Goal: Task Accomplishment & Management: Use online tool/utility

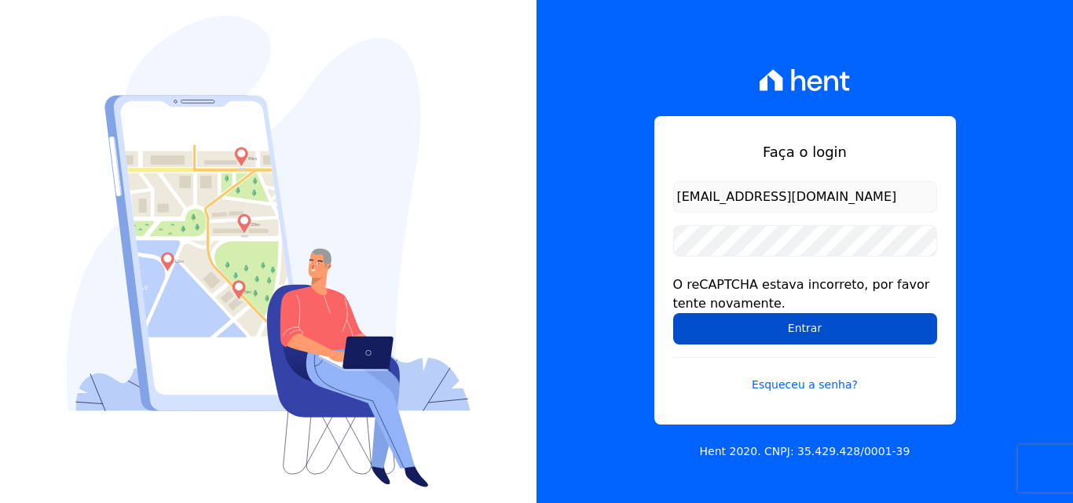
click at [799, 338] on input "Entrar" at bounding box center [805, 328] width 264 height 31
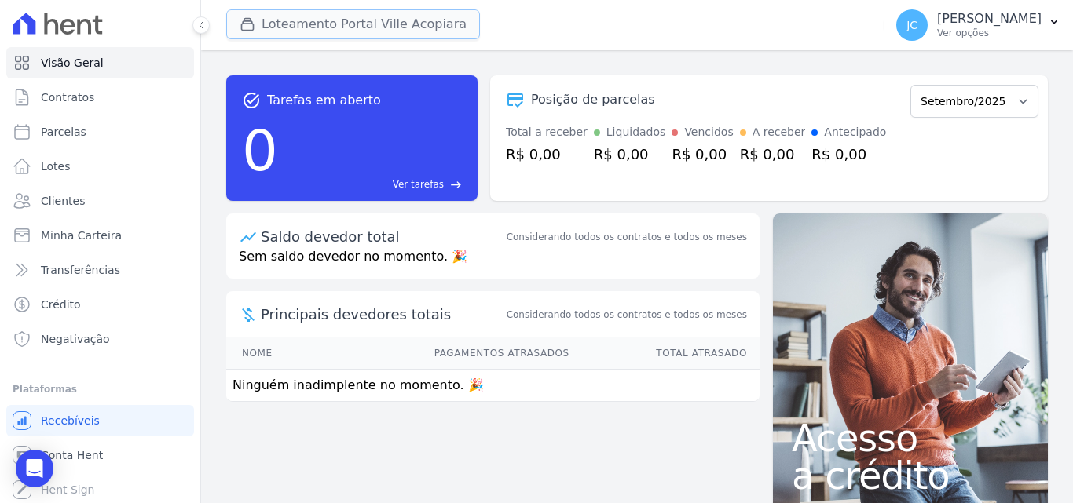
click at [349, 27] on button "Loteamento Portal Ville Acopiara" at bounding box center [353, 24] width 254 height 30
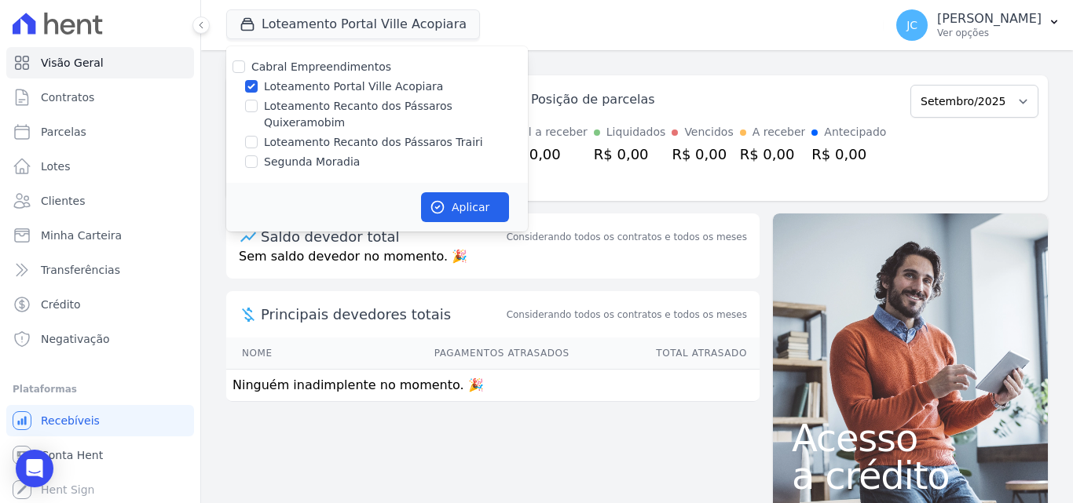
click at [306, 86] on label "Loteamento Portal Ville Acopiara" at bounding box center [353, 87] width 179 height 16
click at [258, 86] on input "Loteamento Portal Ville Acopiara" at bounding box center [251, 86] width 13 height 13
checkbox input "false"
click at [444, 134] on label "Loteamento Recanto dos Pássaros Trairi" at bounding box center [373, 142] width 219 height 16
click at [258, 136] on input "Loteamento Recanto dos Pássaros Trairi" at bounding box center [251, 142] width 13 height 13
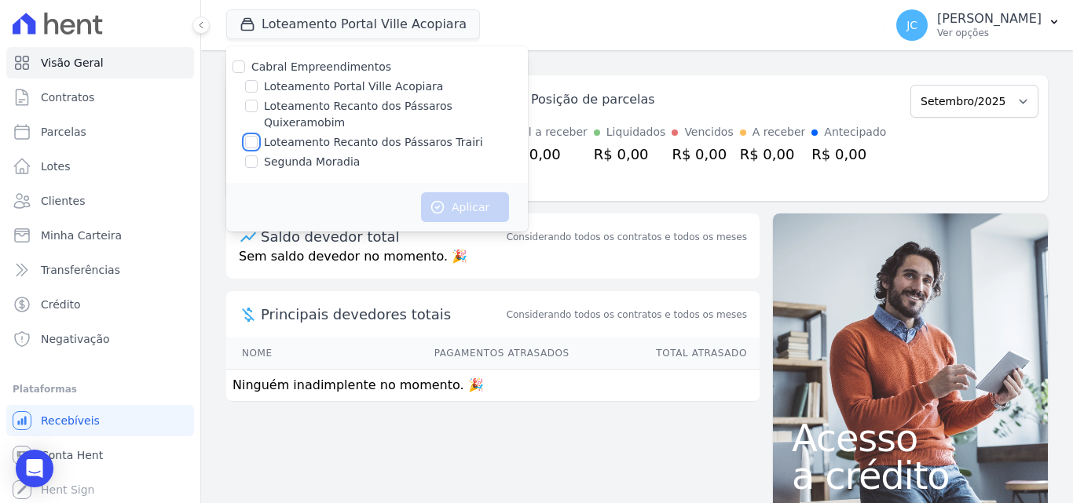
checkbox input "true"
click at [470, 192] on button "Aplicar" at bounding box center [465, 207] width 88 height 30
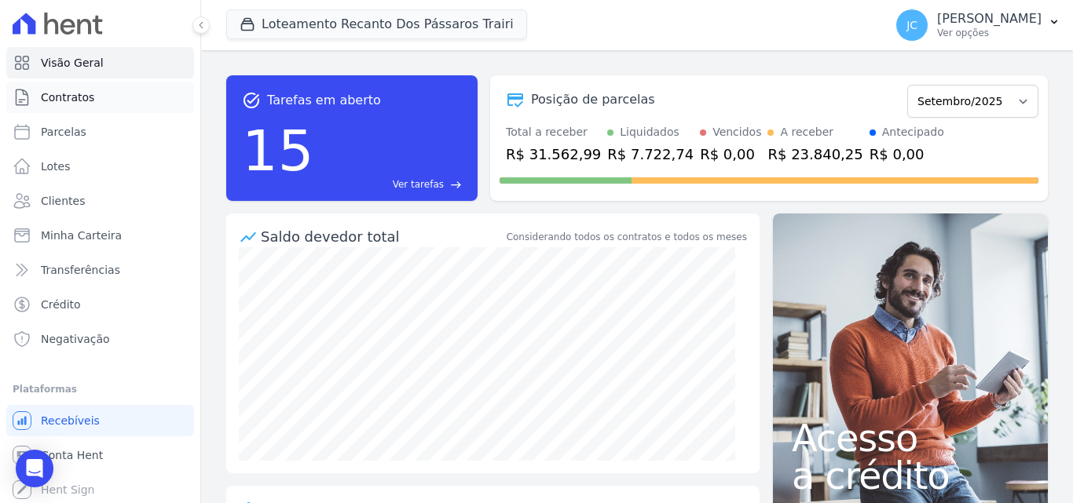
click at [87, 99] on span "Contratos" at bounding box center [67, 98] width 53 height 16
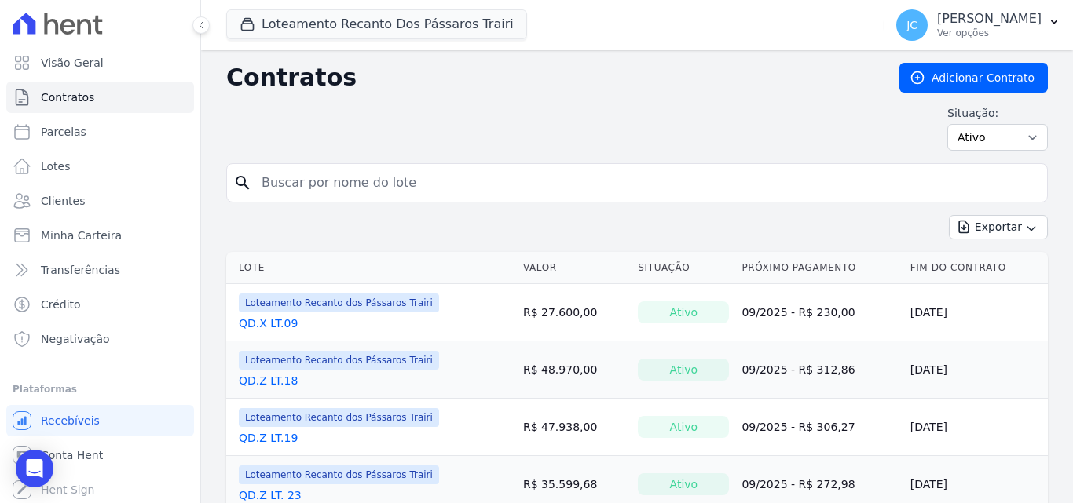
click at [370, 192] on input "search" at bounding box center [646, 182] width 789 height 31
type input "11"
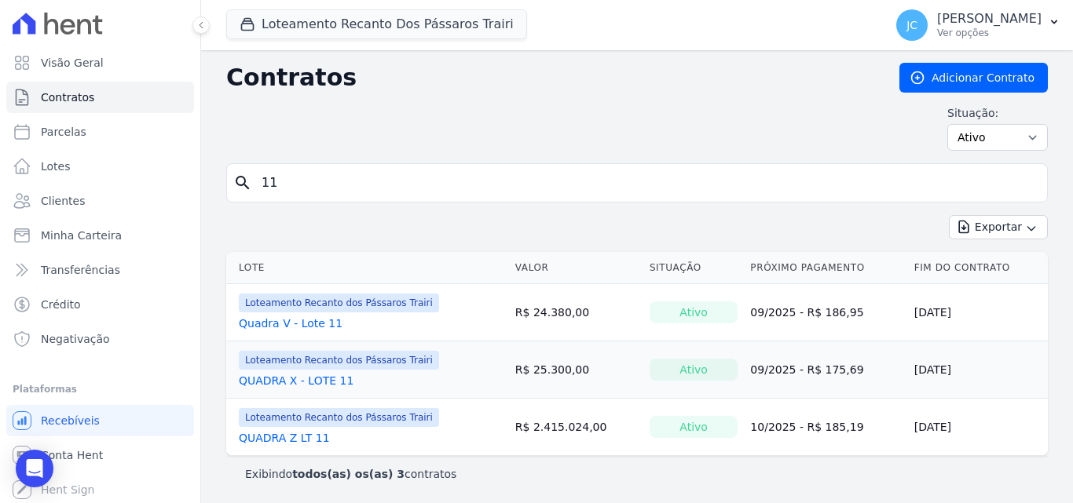
click at [327, 379] on link "QUADRA X - LOTE 11" at bounding box center [296, 381] width 115 height 16
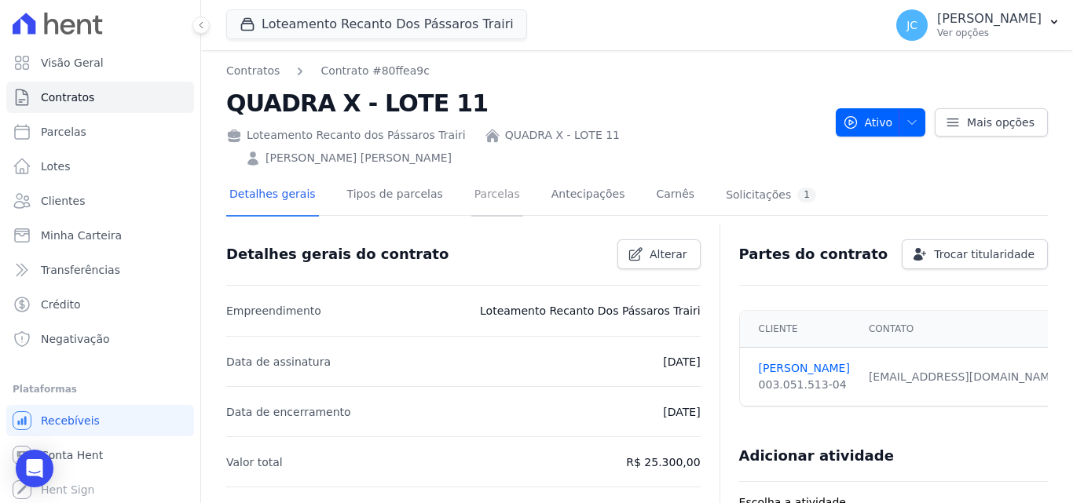
click at [481, 175] on link "Parcelas" at bounding box center [497, 196] width 52 height 42
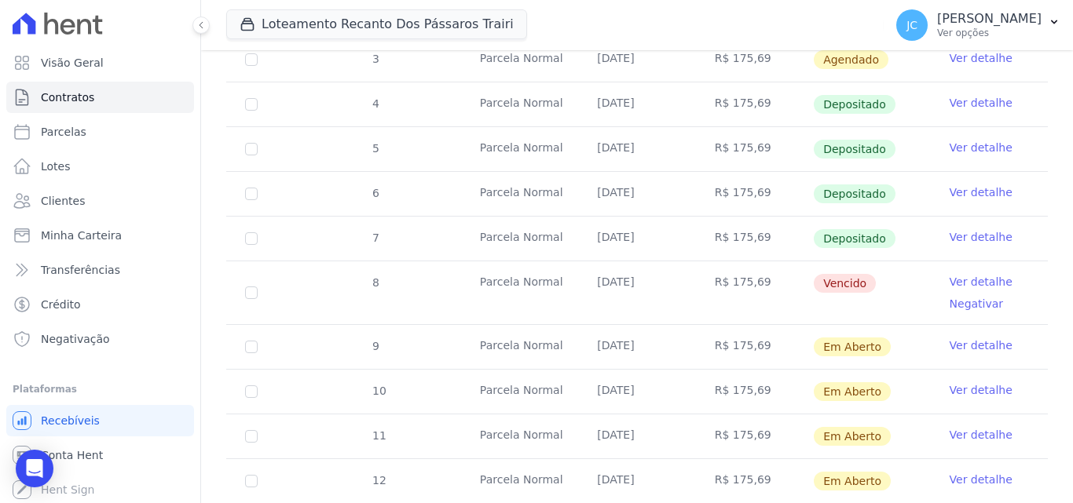
scroll to position [393, 0]
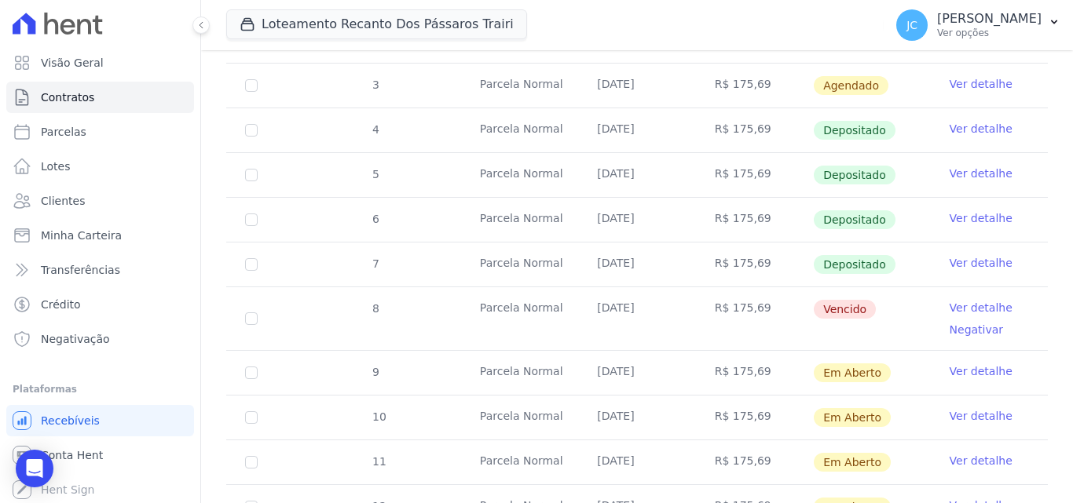
drag, startPoint x: 761, startPoint y: 469, endPoint x: 683, endPoint y: 336, distance: 154.2
click at [683, 336] on tbody "1 Parcela Normal 10/01/2025 R$ 175,69 Agendado Ver detalhe 2 Parcela Normal 10/…" at bounding box center [637, 251] width 822 height 555
click at [785, 351] on td "R$ 175,69" at bounding box center [754, 373] width 117 height 44
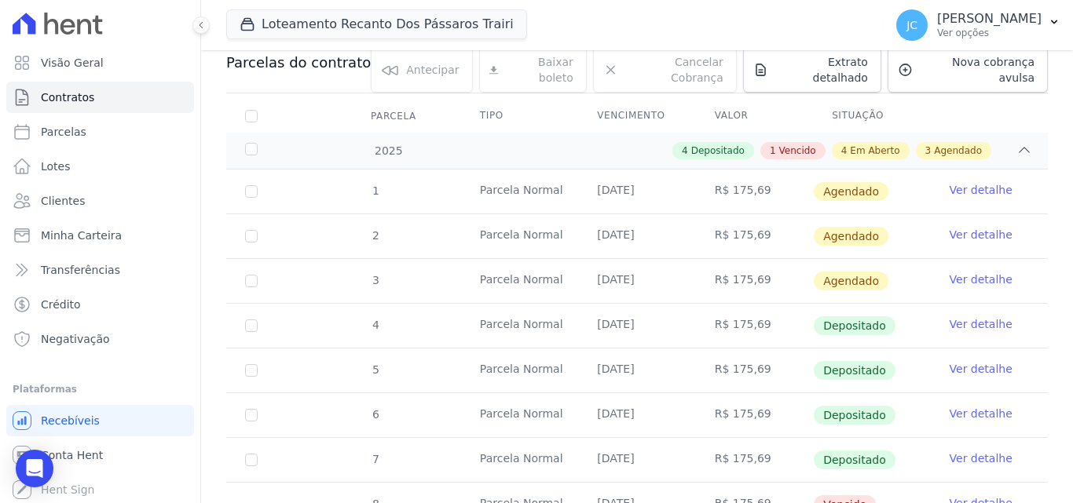
scroll to position [157, 0]
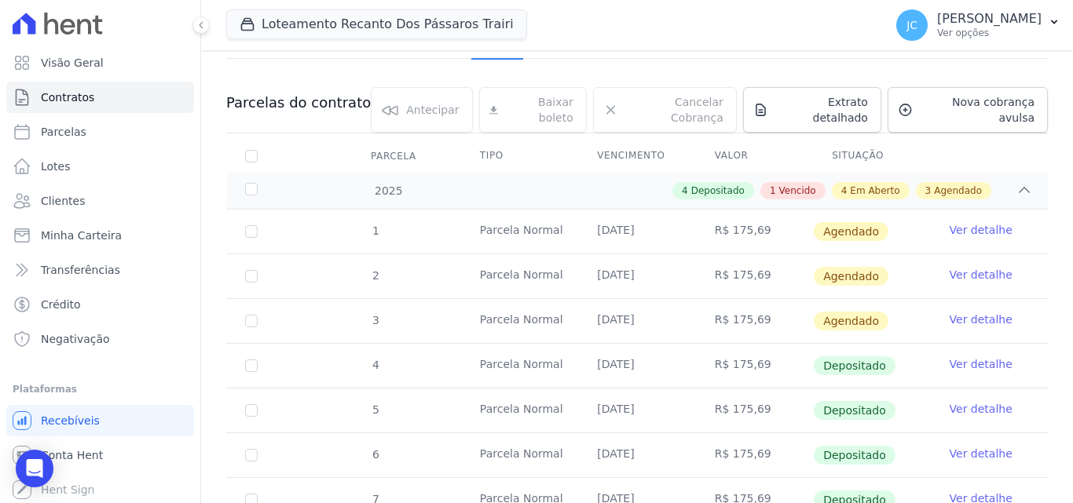
click at [759, 210] on td "R$ 175,69" at bounding box center [754, 232] width 117 height 44
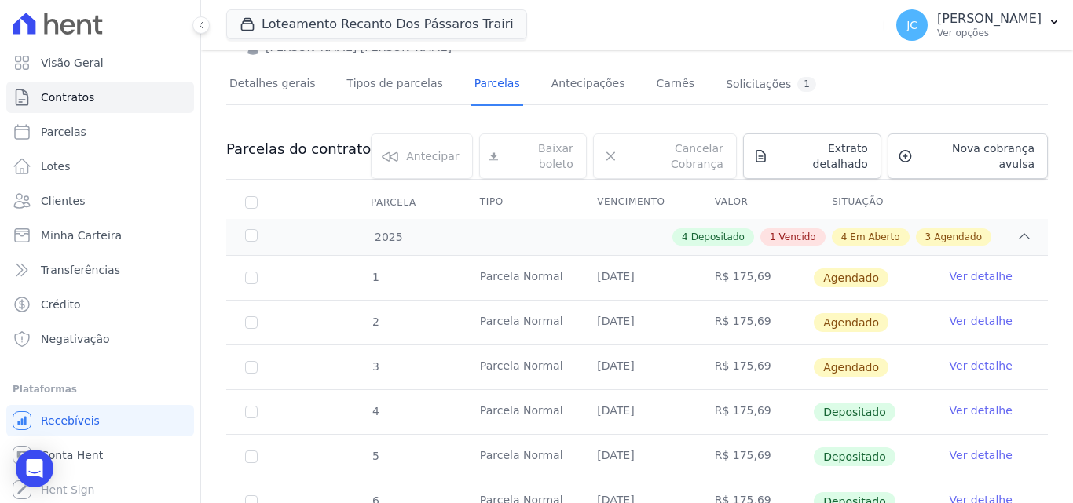
scroll to position [0, 0]
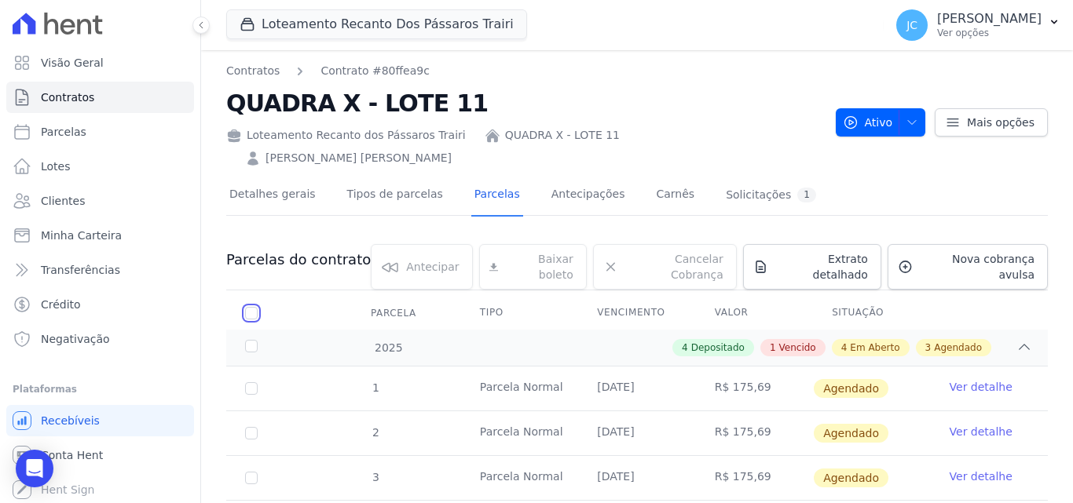
click at [254, 307] on input "checkbox" at bounding box center [251, 313] width 13 height 13
checkbox input "true"
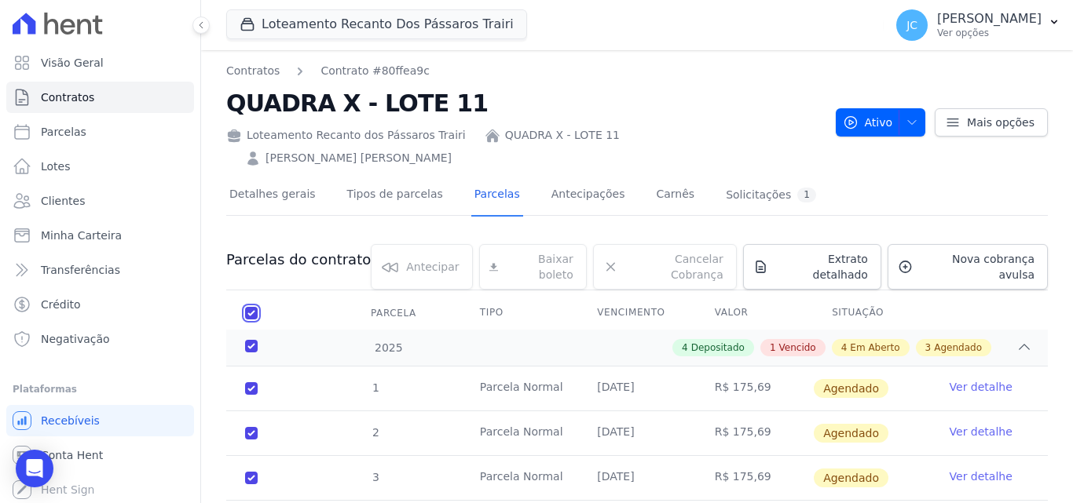
checkbox input "true"
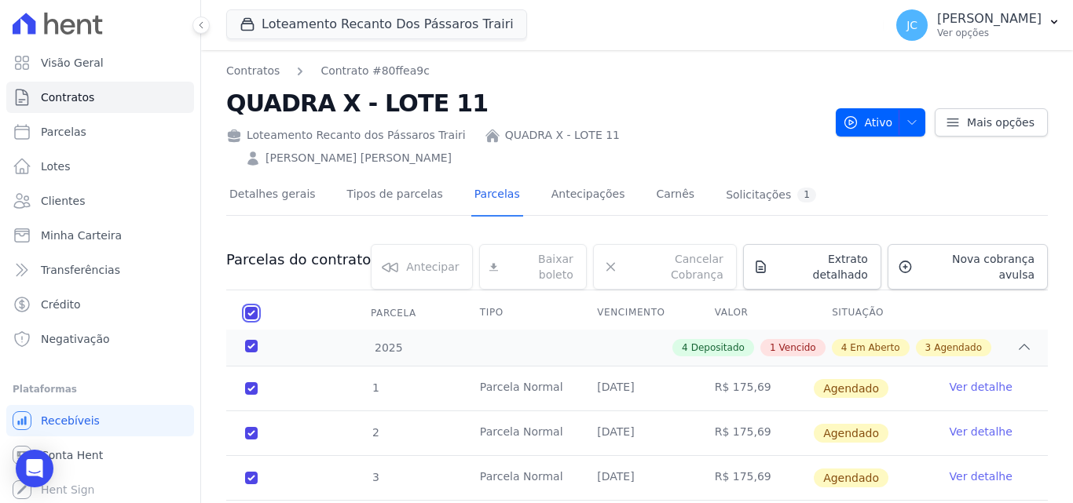
checkbox input "true"
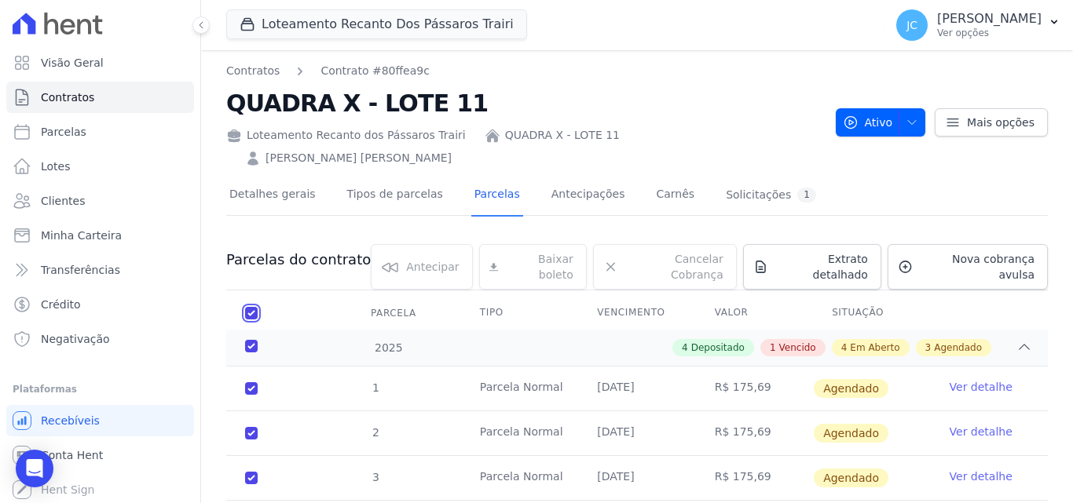
checkbox input "true"
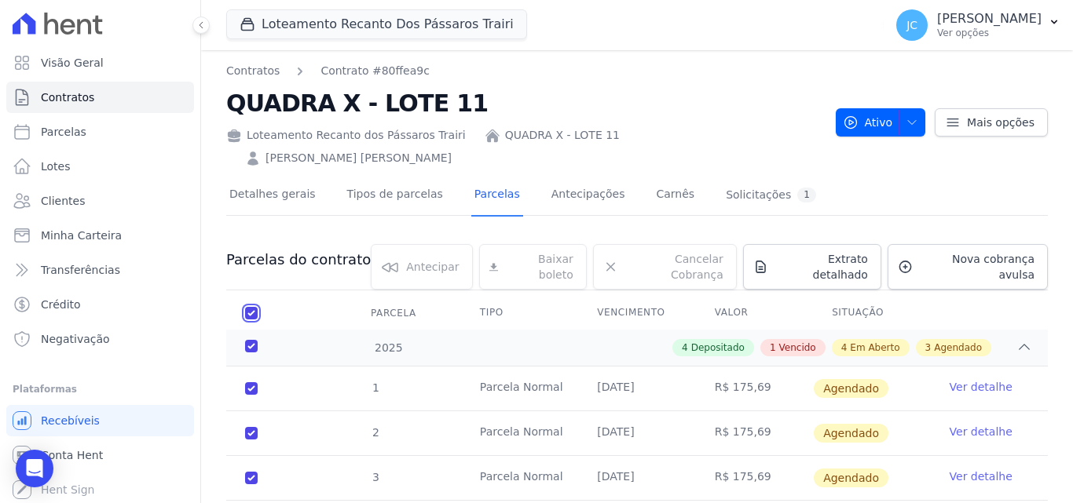
checkbox input "true"
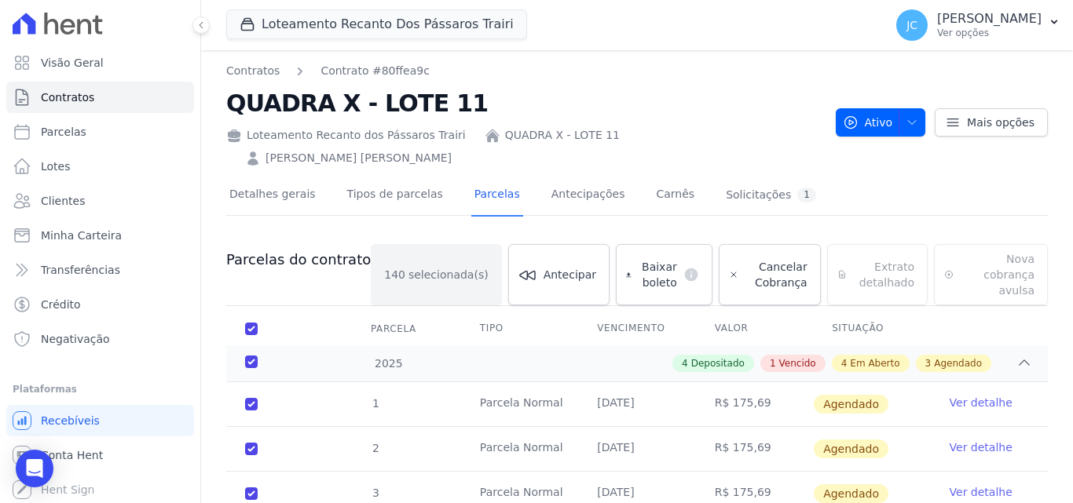
click at [256, 313] on th "Parcela" at bounding box center [251, 329] width 50 height 33
click at [252, 323] on input "checkbox" at bounding box center [251, 329] width 13 height 13
checkbox input "false"
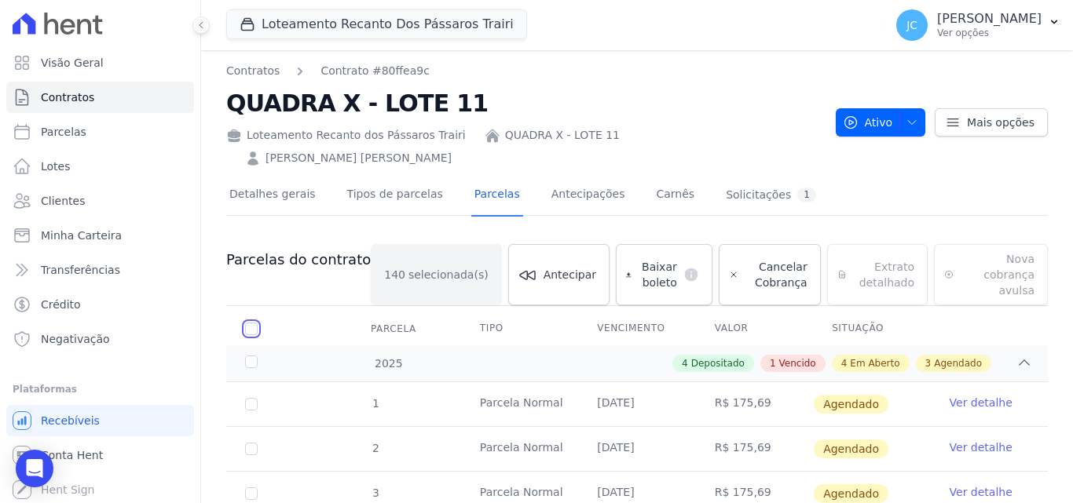
checkbox input "false"
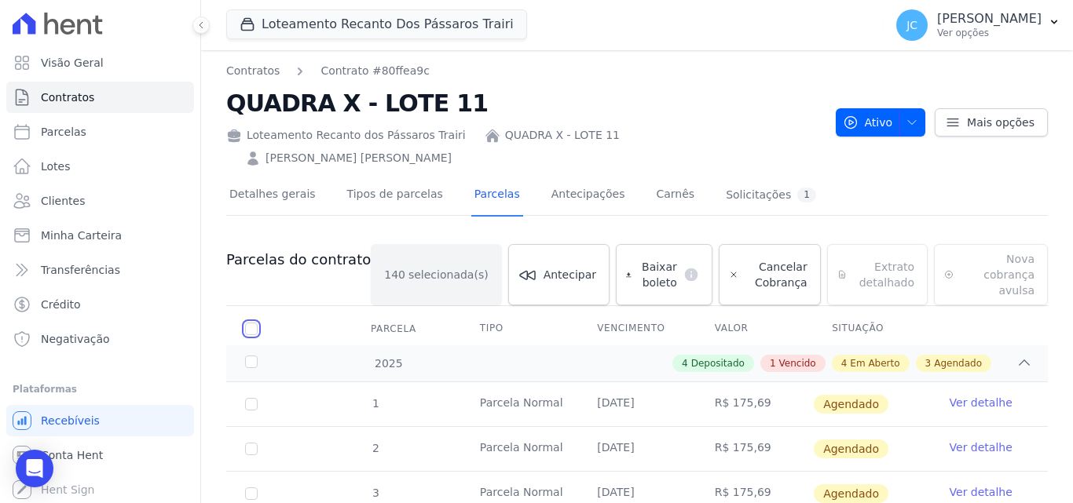
checkbox input "false"
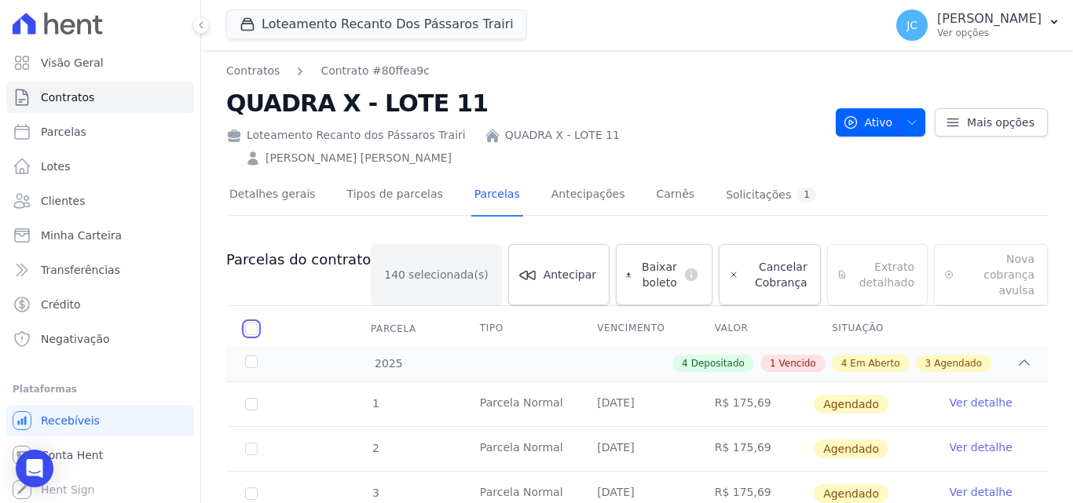
checkbox input "false"
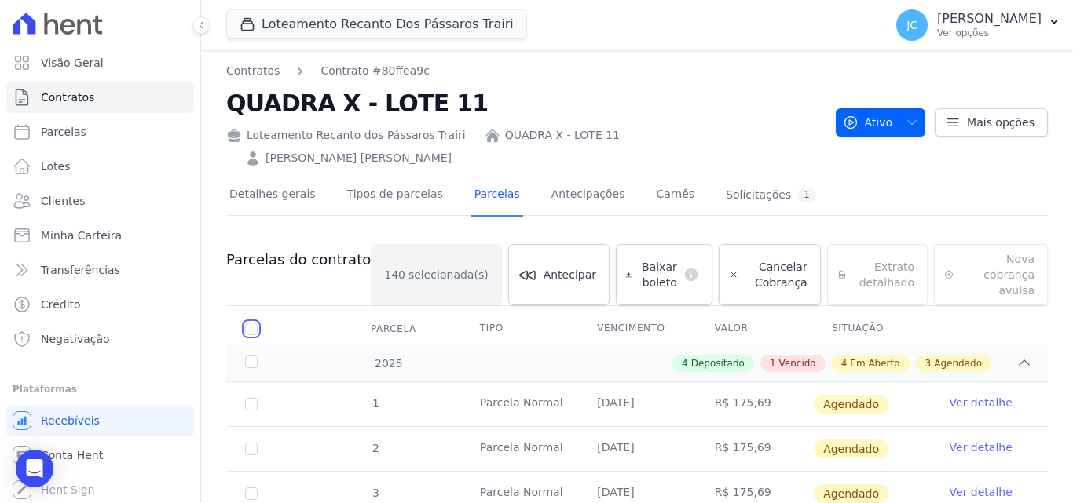
checkbox input "false"
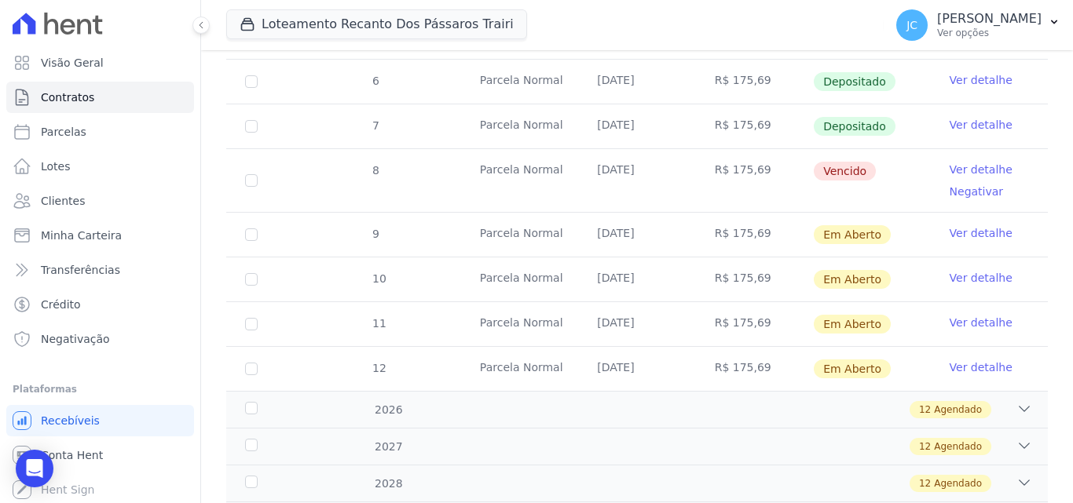
scroll to position [550, 0]
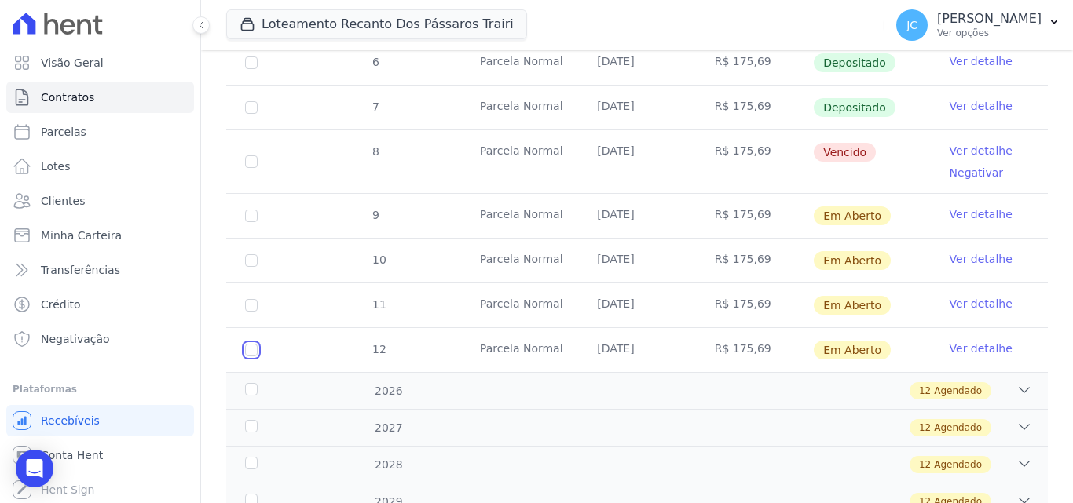
click at [251, 344] on input "checkbox" at bounding box center [251, 350] width 13 height 13
checkbox input "true"
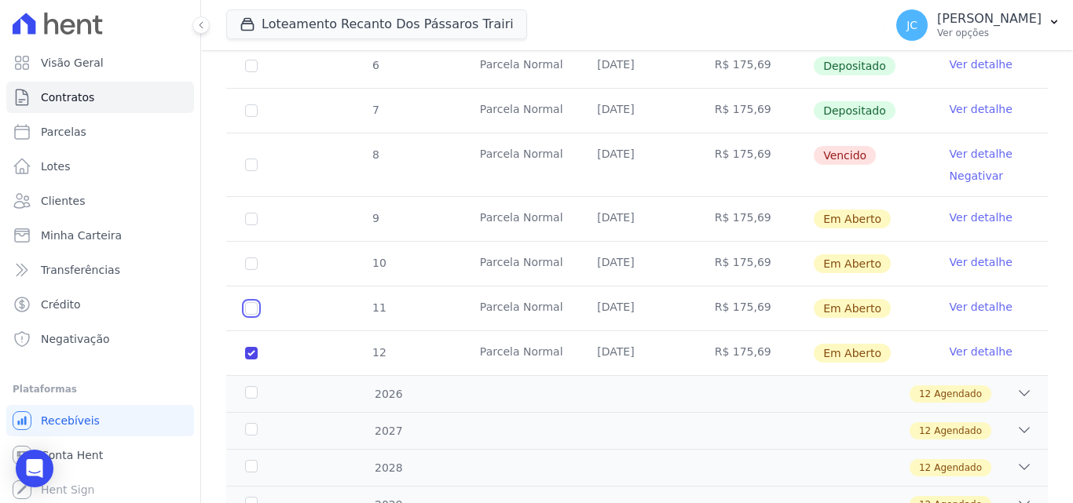
click at [252, 302] on input "checkbox" at bounding box center [251, 308] width 13 height 13
checkbox input "true"
click at [257, 258] on input "checkbox" at bounding box center [251, 264] width 13 height 13
checkbox input "true"
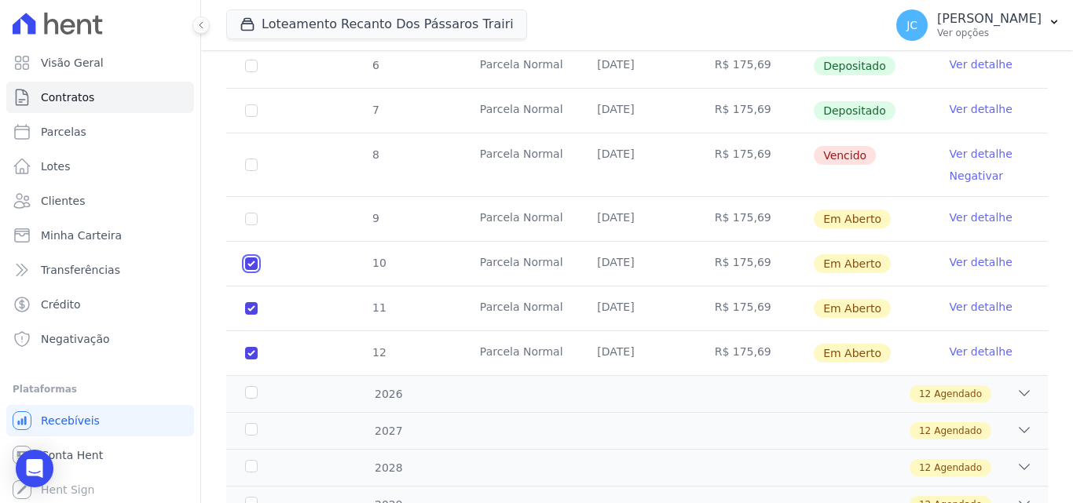
checkbox input "true"
click at [248, 213] on input "checkbox" at bounding box center [251, 219] width 13 height 13
checkbox input "true"
click at [251, 159] on input "checkbox" at bounding box center [251, 165] width 13 height 13
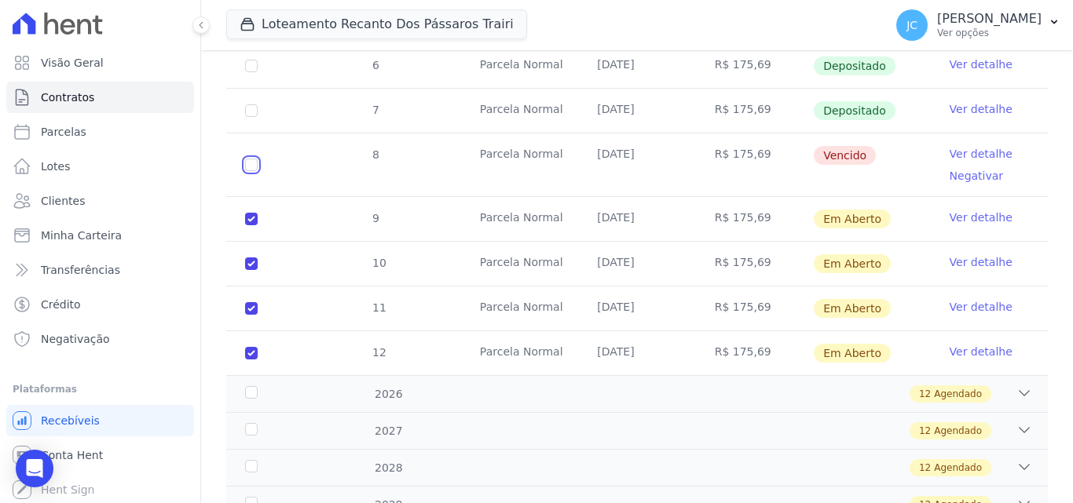
checkbox input "true"
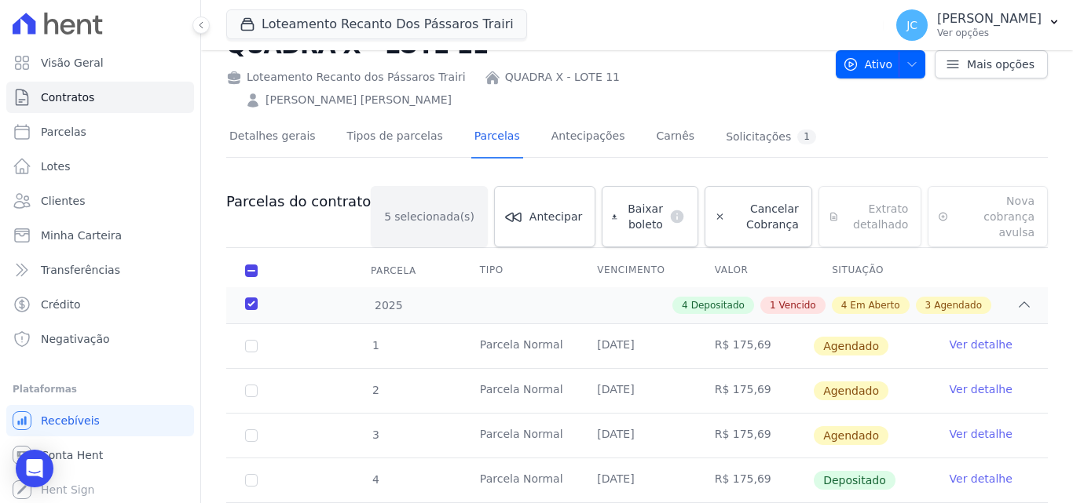
scroll to position [0, 0]
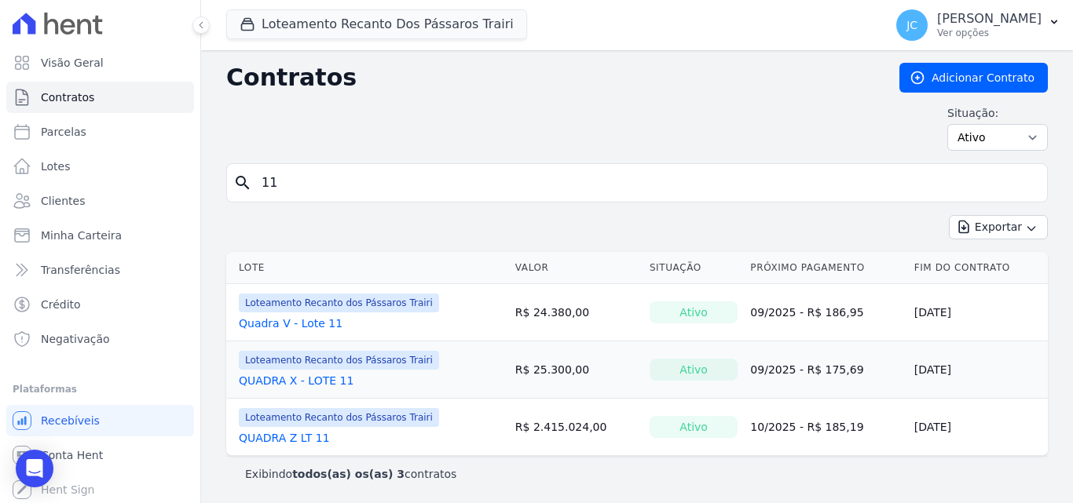
drag, startPoint x: 307, startPoint y: 178, endPoint x: 246, endPoint y: 178, distance: 61.3
click at [246, 178] on div "search 11" at bounding box center [637, 182] width 822 height 39
type input "12"
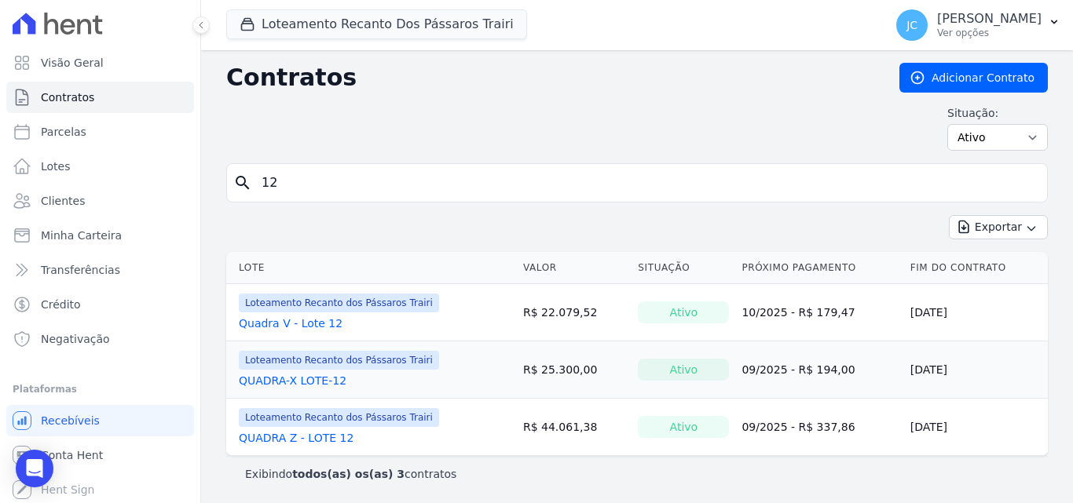
click at [312, 384] on link "QUADRA-X LOTE-12" at bounding box center [293, 381] width 108 height 16
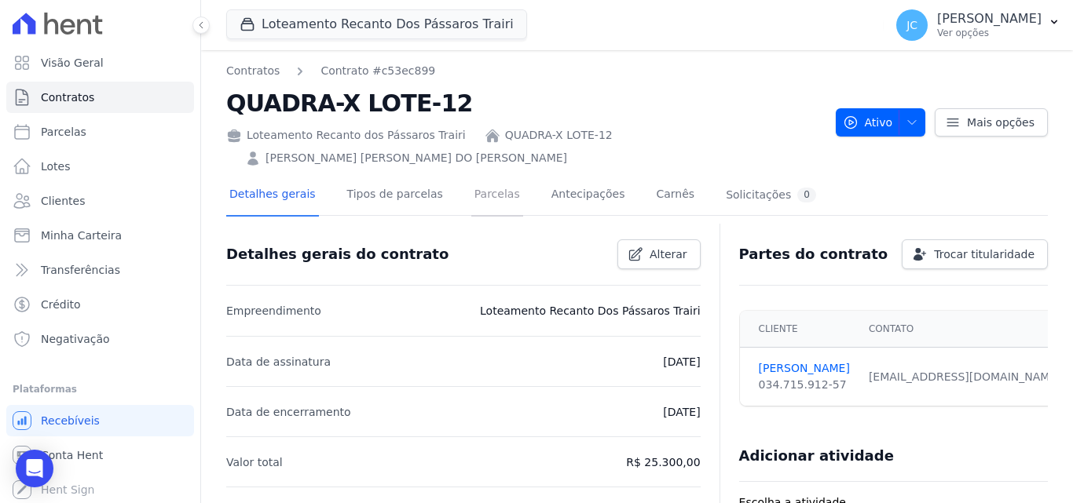
click at [479, 175] on link "Parcelas" at bounding box center [497, 196] width 52 height 42
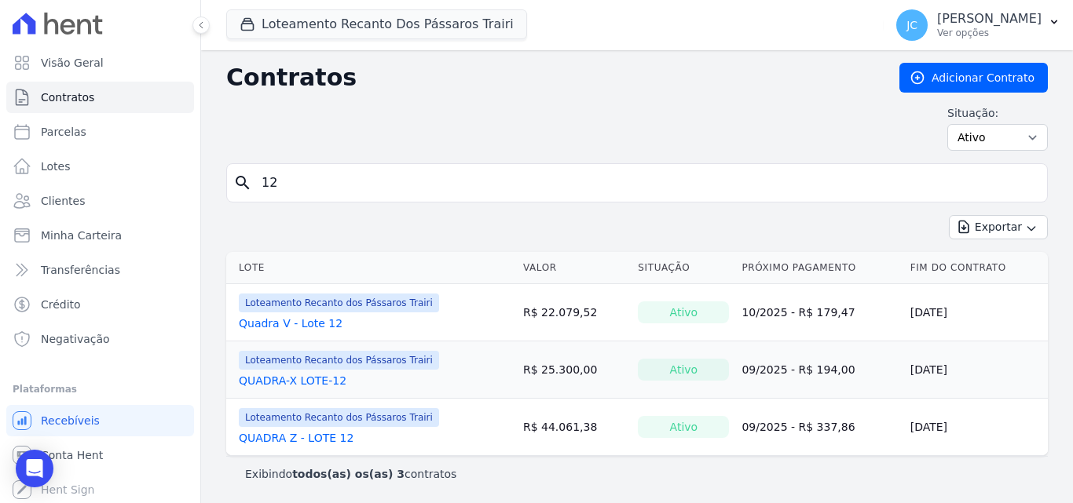
drag, startPoint x: 302, startPoint y: 186, endPoint x: 234, endPoint y: 185, distance: 67.6
click at [234, 185] on div "search 12" at bounding box center [637, 182] width 822 height 39
type input "1"
type input "11"
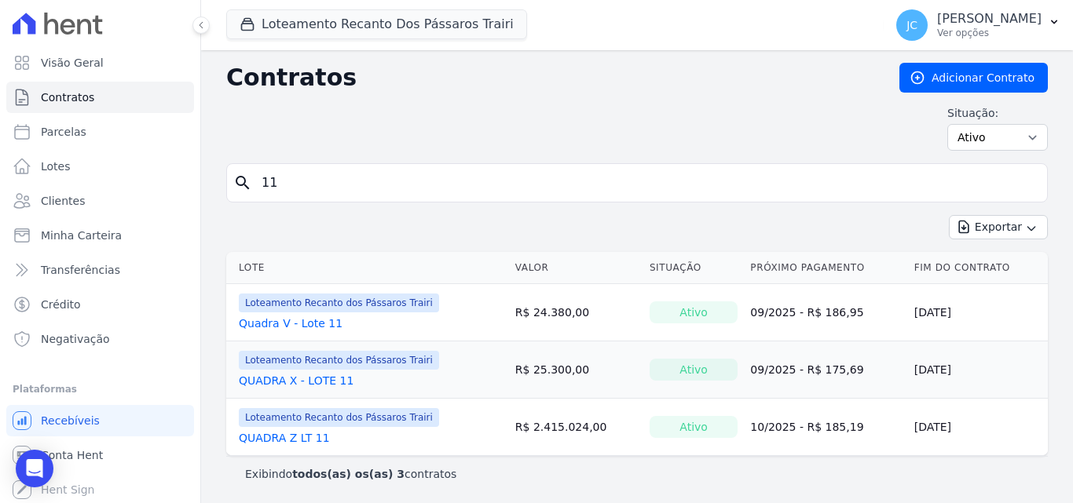
click at [331, 380] on link "QUADRA X - LOTE 11" at bounding box center [296, 381] width 115 height 16
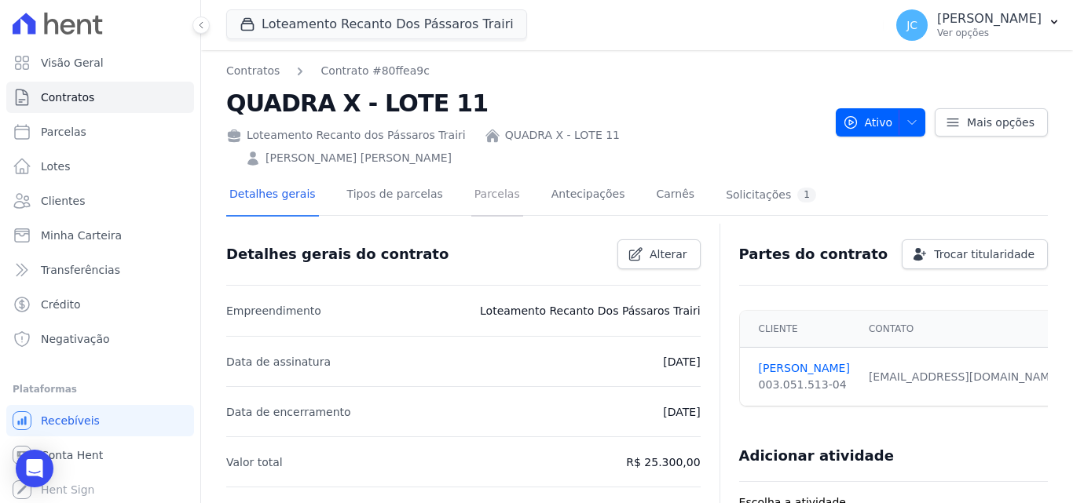
click at [471, 175] on link "Parcelas" at bounding box center [497, 196] width 52 height 42
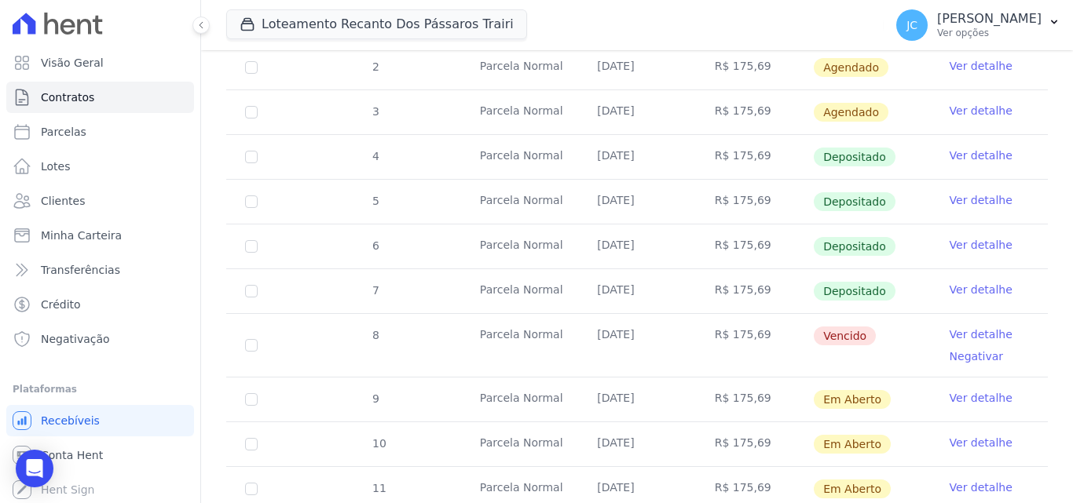
scroll to position [393, 0]
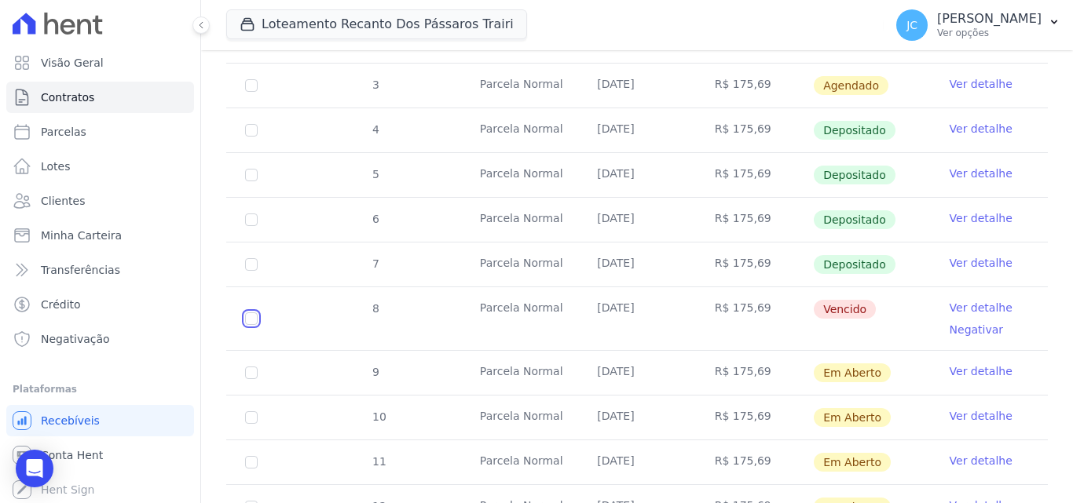
click at [255, 313] on input "checkbox" at bounding box center [251, 319] width 13 height 13
checkbox input "true"
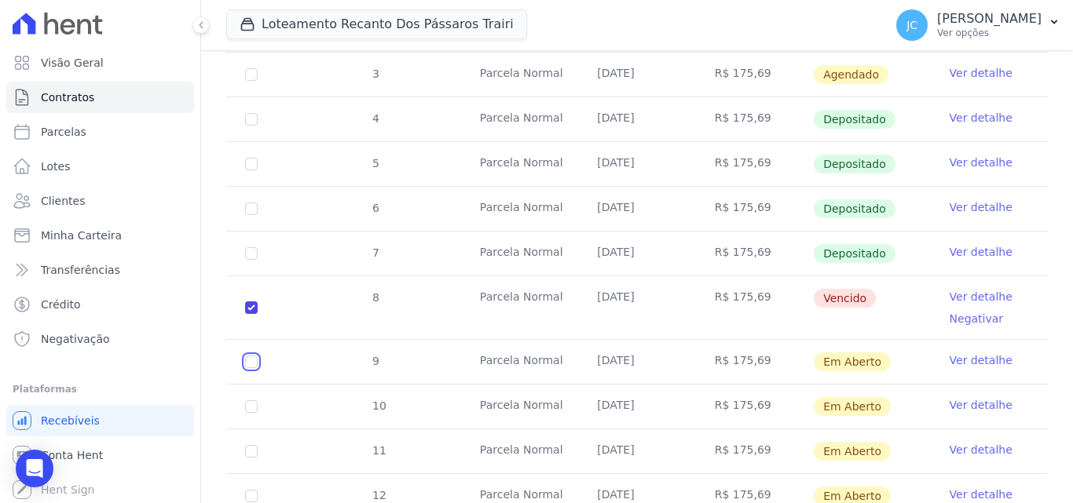
click at [254, 356] on input "checkbox" at bounding box center [251, 362] width 13 height 13
checkbox input "true"
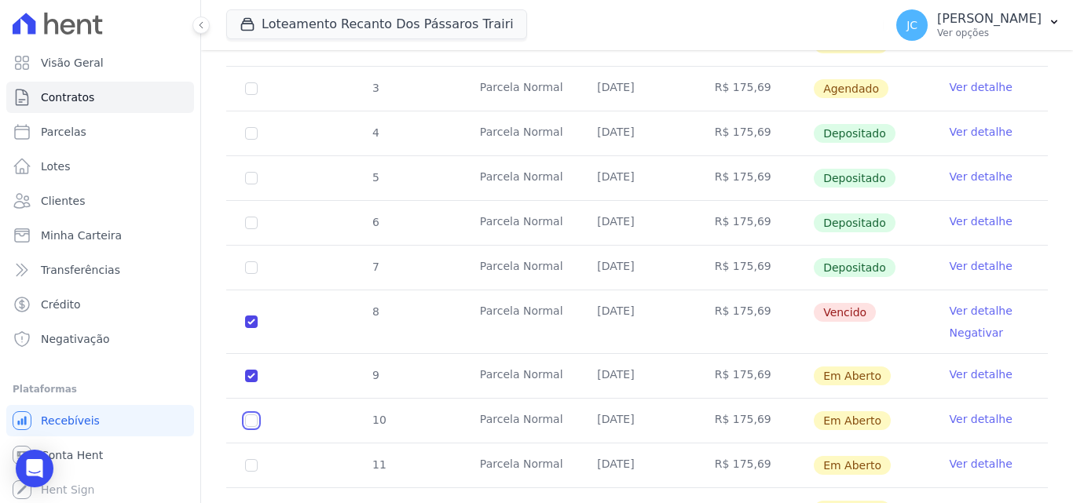
click at [251, 415] on input "checkbox" at bounding box center [251, 421] width 13 height 13
checkbox input "true"
click at [251, 459] on input "checkbox" at bounding box center [251, 465] width 13 height 13
checkbox input "true"
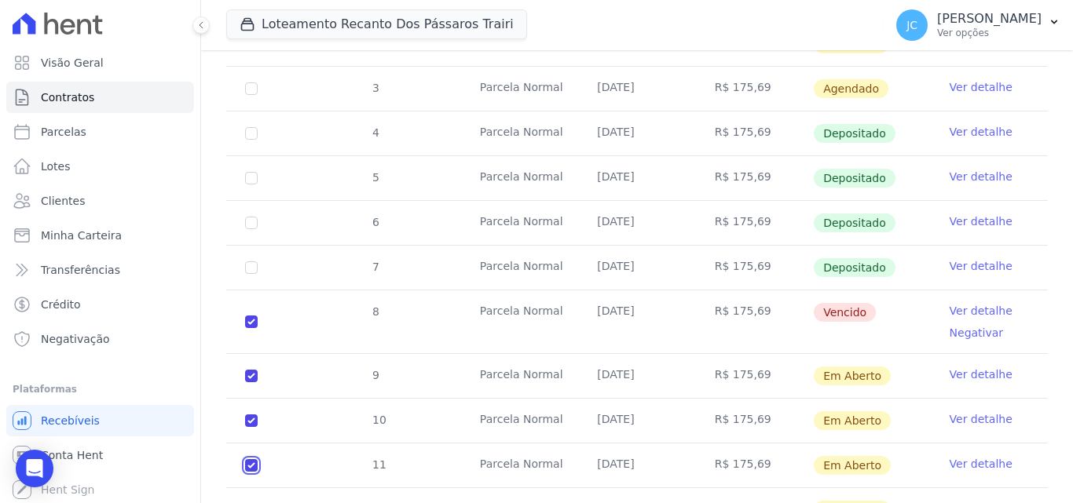
checkbox input "true"
click at [254, 503] on input "checkbox" at bounding box center [251, 510] width 13 height 13
checkbox input "true"
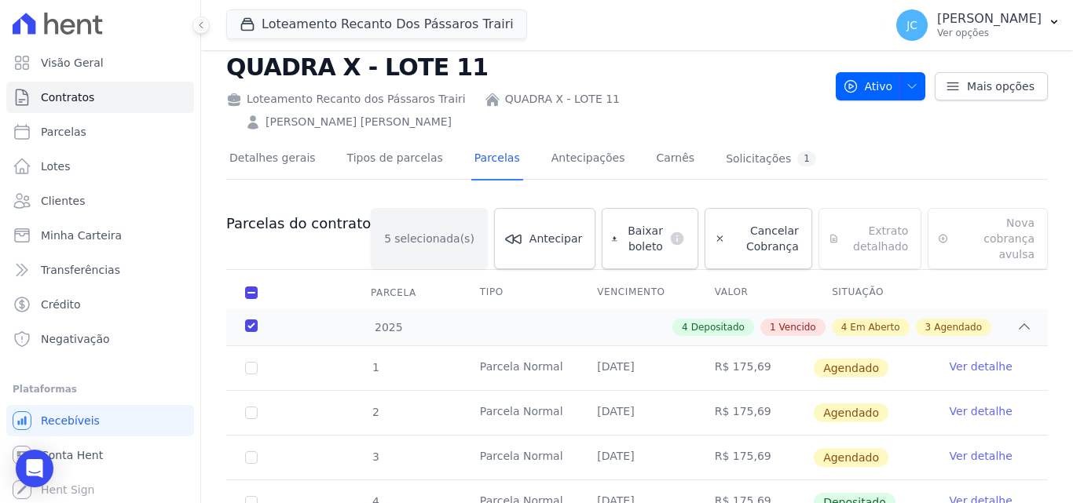
scroll to position [0, 0]
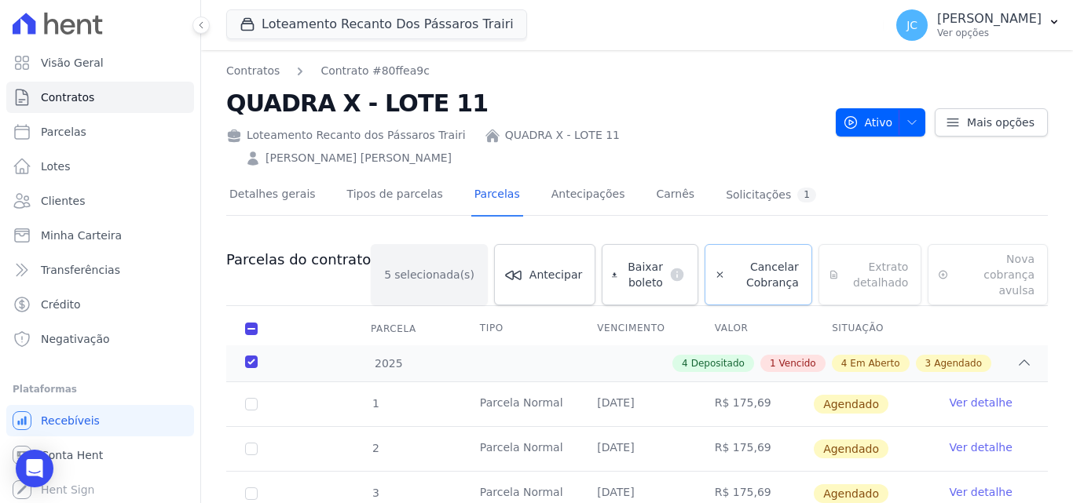
click at [761, 259] on span "Cancelar Cobrança" at bounding box center [765, 274] width 68 height 31
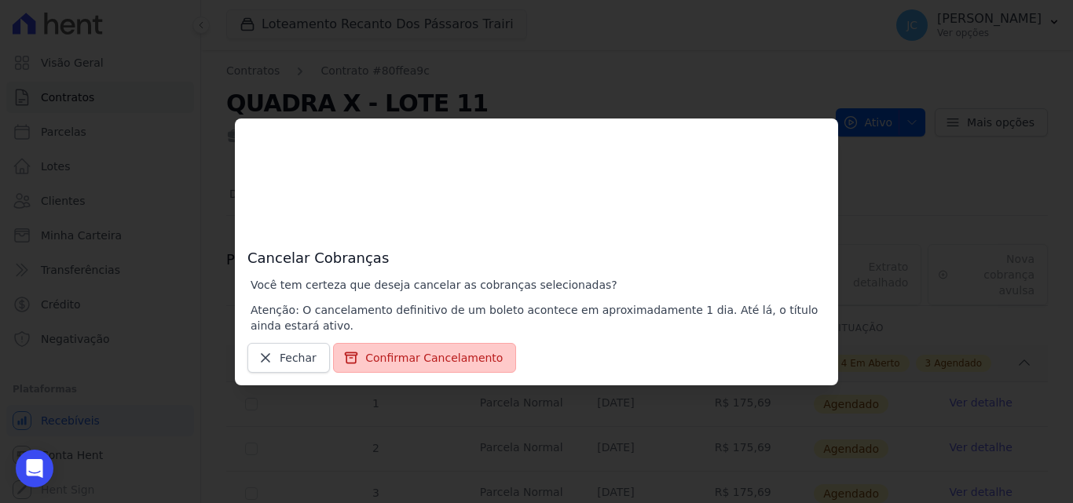
click at [394, 357] on button "Confirmar Cancelamento" at bounding box center [424, 358] width 183 height 30
click at [444, 358] on button "Confirmar Cancelamento" at bounding box center [424, 358] width 183 height 30
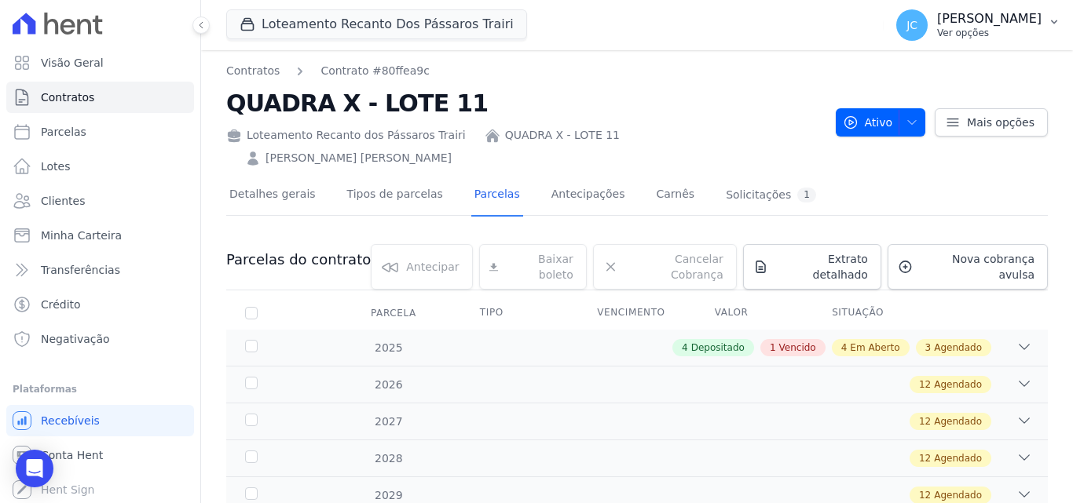
click at [957, 20] on p "[PERSON_NAME]" at bounding box center [989, 19] width 104 height 16
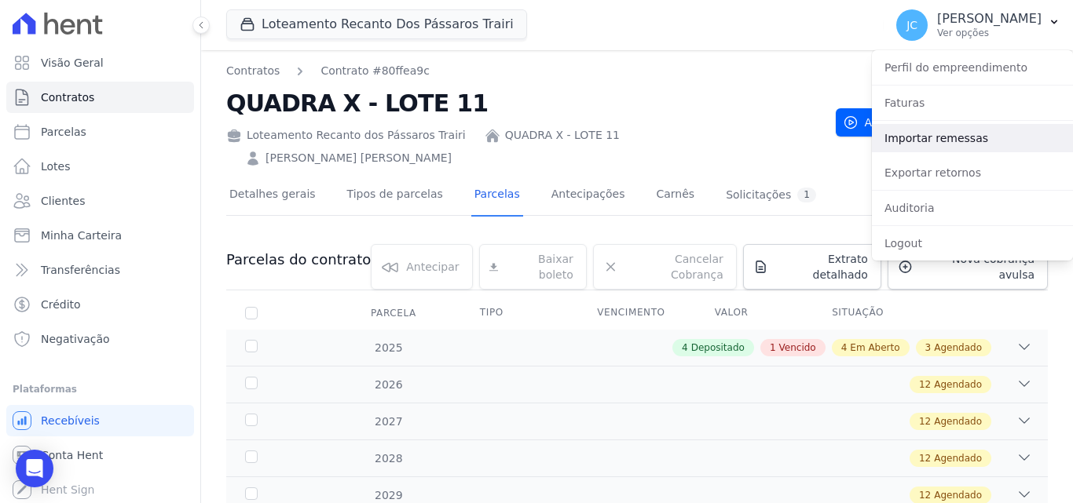
click at [979, 141] on link "Importar remessas" at bounding box center [972, 138] width 201 height 28
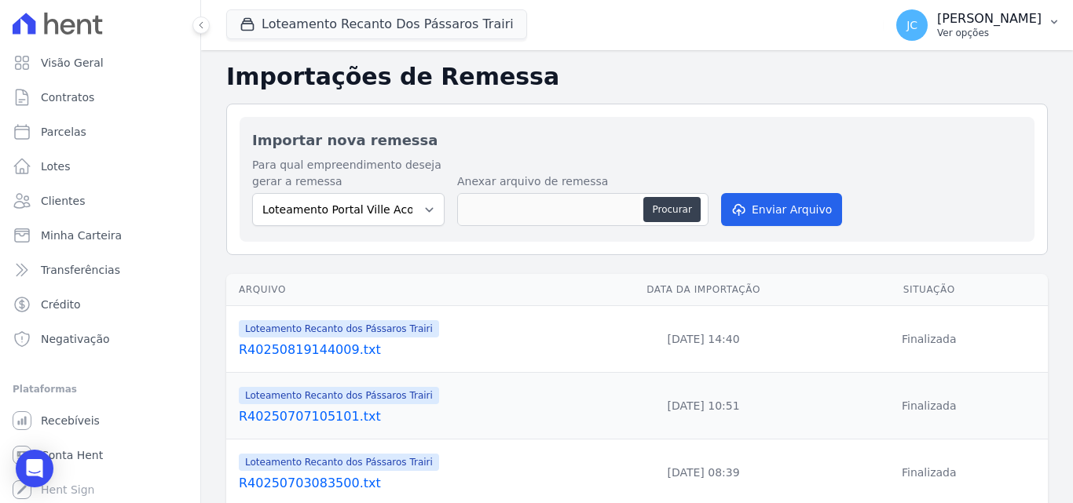
click at [968, 23] on p "[PERSON_NAME]" at bounding box center [989, 19] width 104 height 16
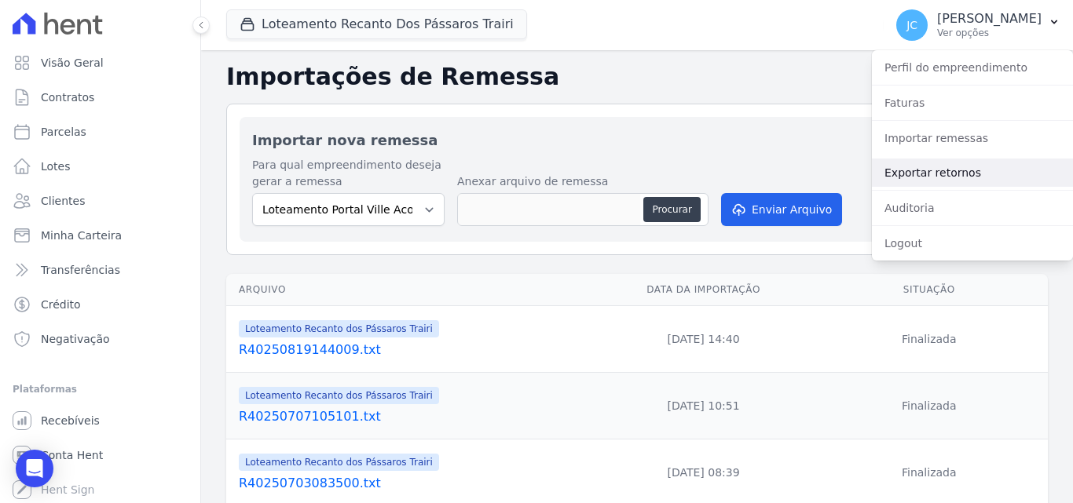
click at [959, 178] on link "Exportar retornos" at bounding box center [972, 173] width 201 height 28
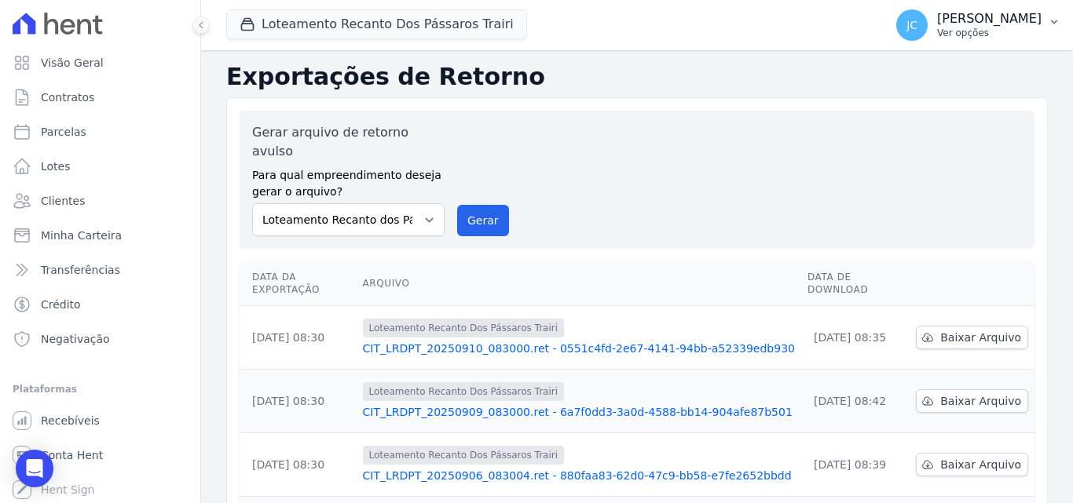
click at [967, 5] on button "JC [PERSON_NAME] Ver opções" at bounding box center [978, 25] width 189 height 44
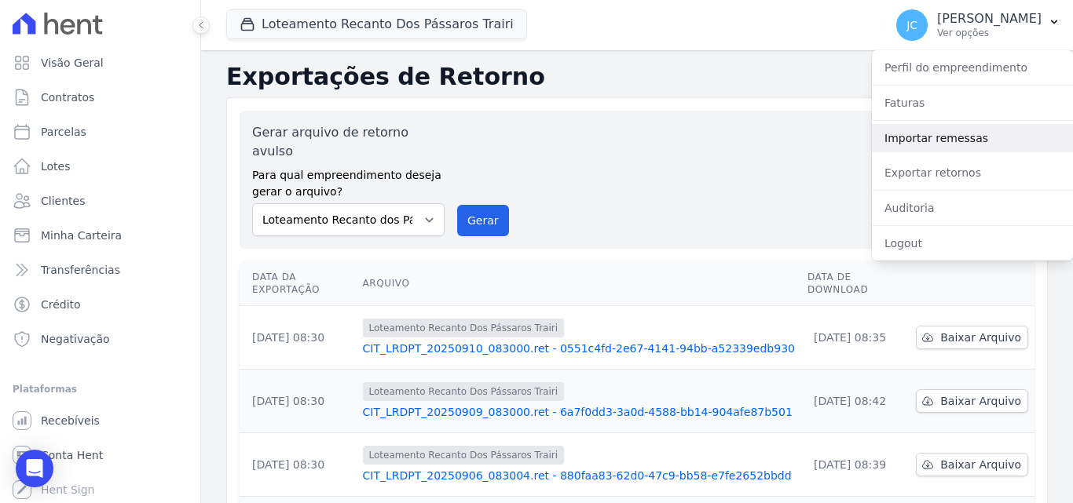
click at [956, 141] on link "Importar remessas" at bounding box center [972, 138] width 201 height 28
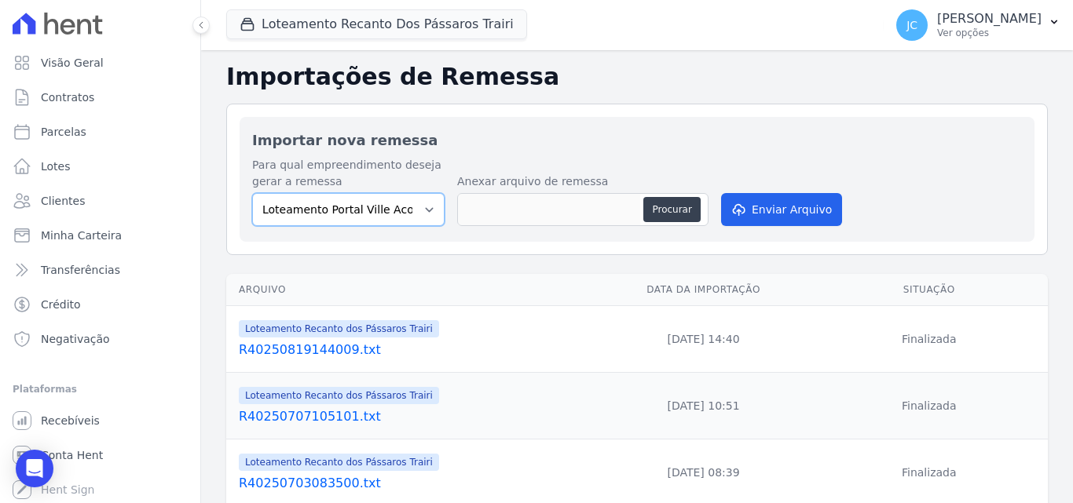
click at [347, 217] on select "Loteamento Portal Ville Acopiara Loteamento Recanto dos Pássaros Quixeramobim L…" at bounding box center [348, 209] width 192 height 33
select select "680c1bfe-1e9a-4ffe-9017-886ab10875cd"
click at [252, 193] on select "Loteamento Portal Ville Acopiara Loteamento Recanto dos Pássaros Quixeramobim L…" at bounding box center [348, 209] width 192 height 33
click at [681, 202] on button "Procurar" at bounding box center [671, 209] width 57 height 25
type input "CB300909A0.REM"
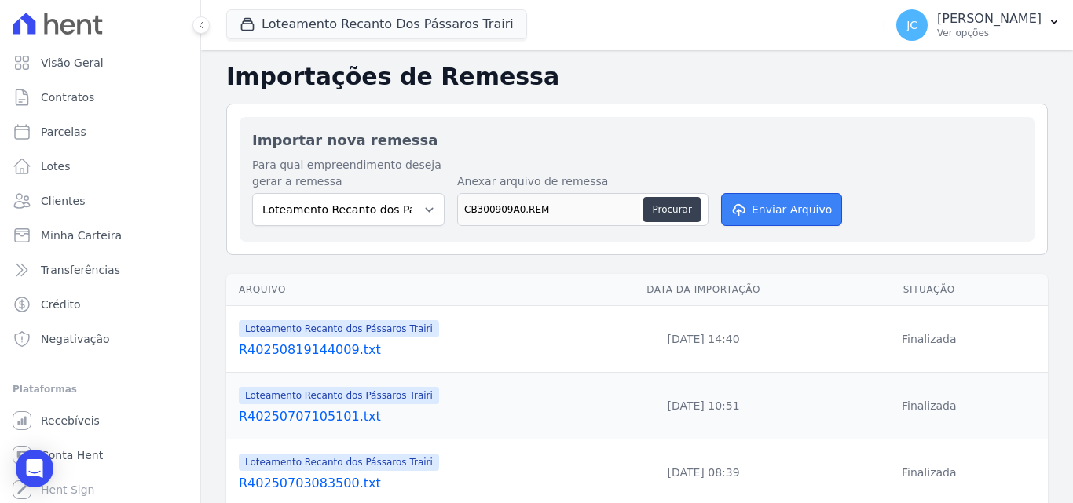
click at [795, 210] on button "Enviar Arquivo" at bounding box center [781, 209] width 121 height 33
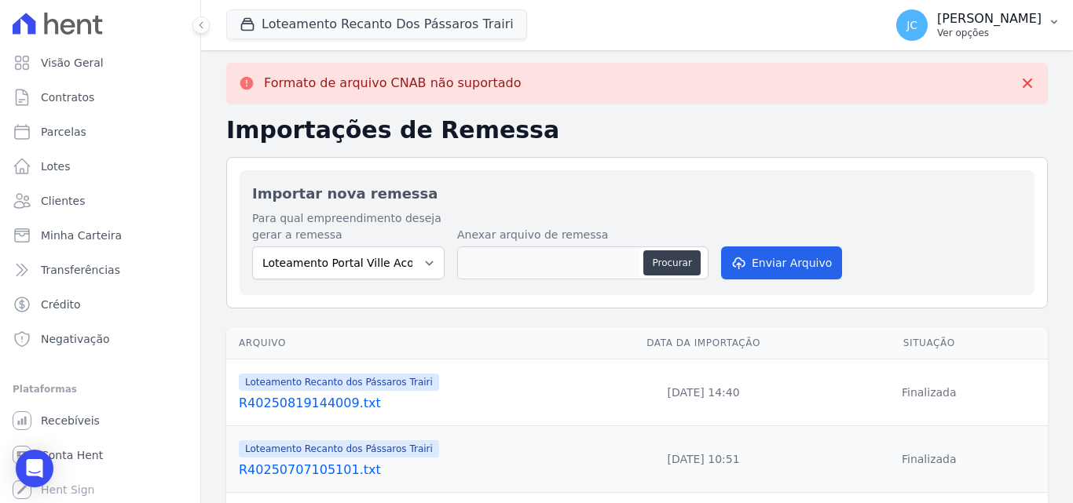
click at [962, 32] on p "Ver opções" at bounding box center [989, 33] width 104 height 13
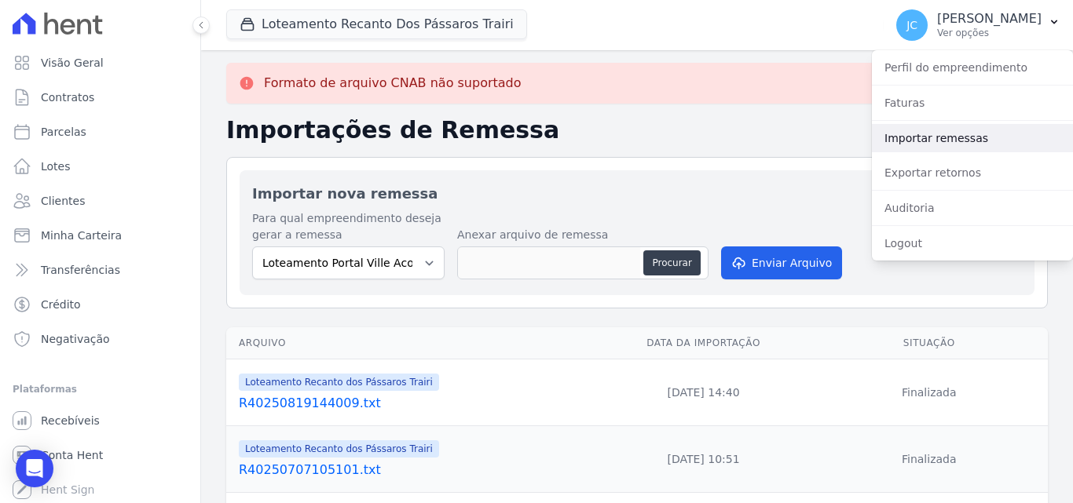
click at [969, 137] on link "Importar remessas" at bounding box center [972, 138] width 201 height 28
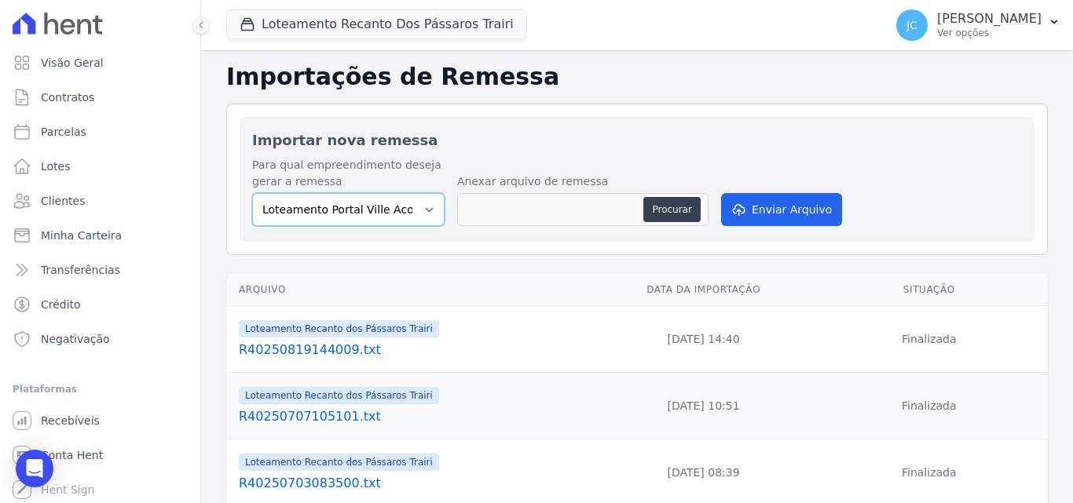
click at [380, 219] on select "Loteamento Portal Ville Acopiara Loteamento Recanto dos Pássaros Quixeramobim L…" at bounding box center [348, 209] width 192 height 33
select select "680c1bfe-1e9a-4ffe-9017-886ab10875cd"
click at [252, 193] on select "Loteamento Portal Ville Acopiara Loteamento Recanto dos Pássaros Quixeramobim L…" at bounding box center [348, 209] width 192 height 33
click at [679, 210] on button "Procurar" at bounding box center [671, 209] width 57 height 25
type input "CB300909A0.REM"
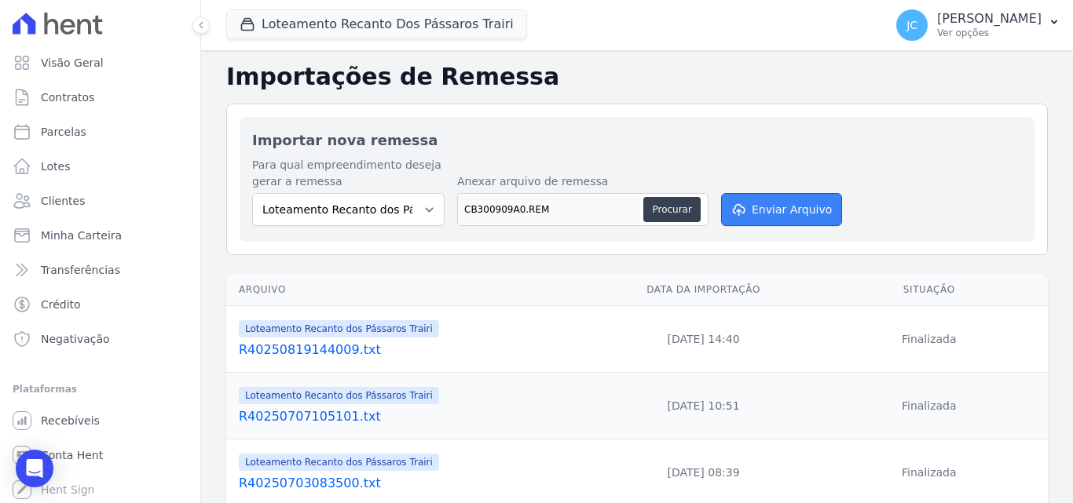
click at [789, 211] on button "Enviar Arquivo" at bounding box center [781, 209] width 121 height 33
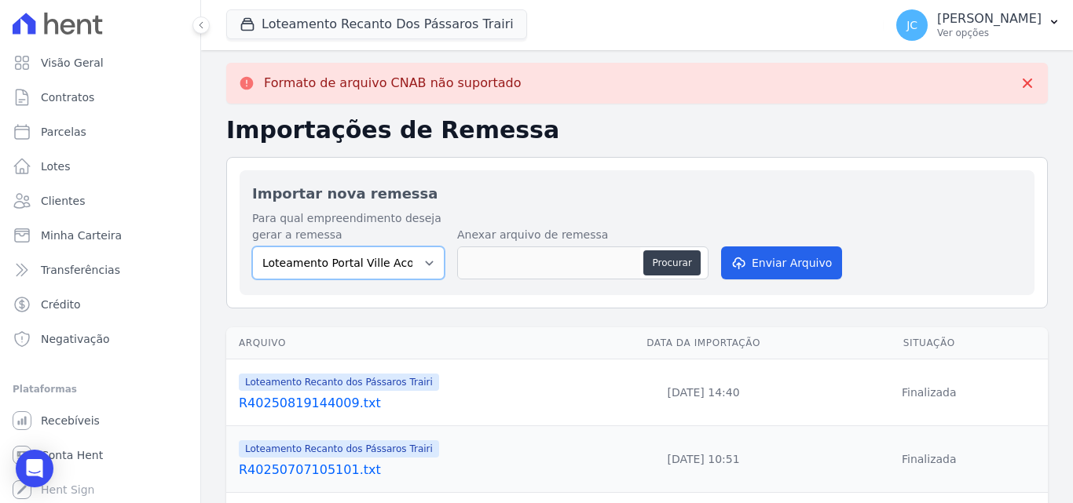
click at [415, 263] on select "Loteamento Portal Ville Acopiara Loteamento Recanto dos Pássaros Quixeramobim L…" at bounding box center [348, 263] width 192 height 33
select select "e72fb79d-ba52-4243-a851-d1d14331d6e8"
click at [252, 247] on select "Loteamento Portal Ville Acopiara Loteamento Recanto dos Pássaros Quixeramobim L…" at bounding box center [348, 263] width 192 height 33
click at [674, 266] on button "Procurar" at bounding box center [671, 263] width 57 height 25
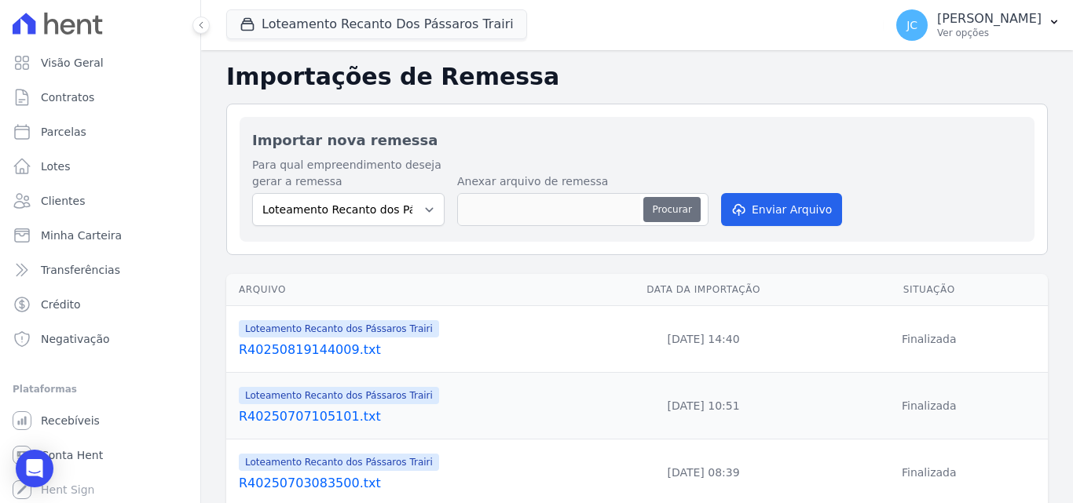
click at [682, 210] on button "Procurar" at bounding box center [671, 209] width 57 height 25
type input "R40250910110641.txt"
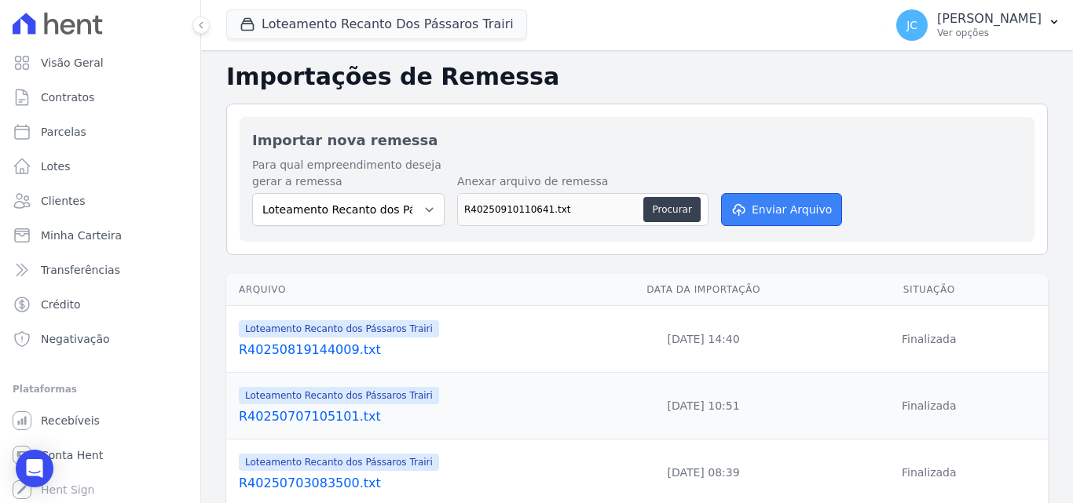
click at [775, 210] on button "Enviar Arquivo" at bounding box center [781, 209] width 121 height 33
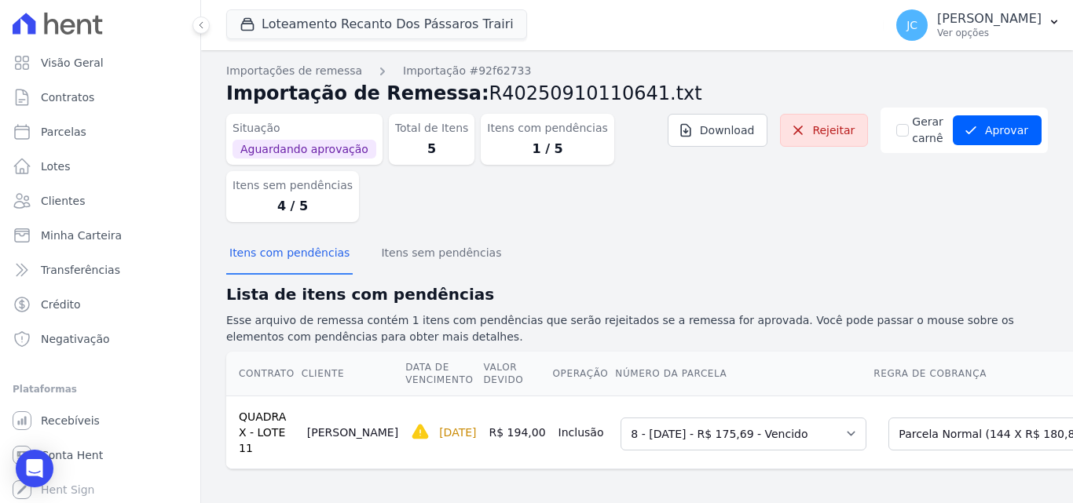
scroll to position [16, 0]
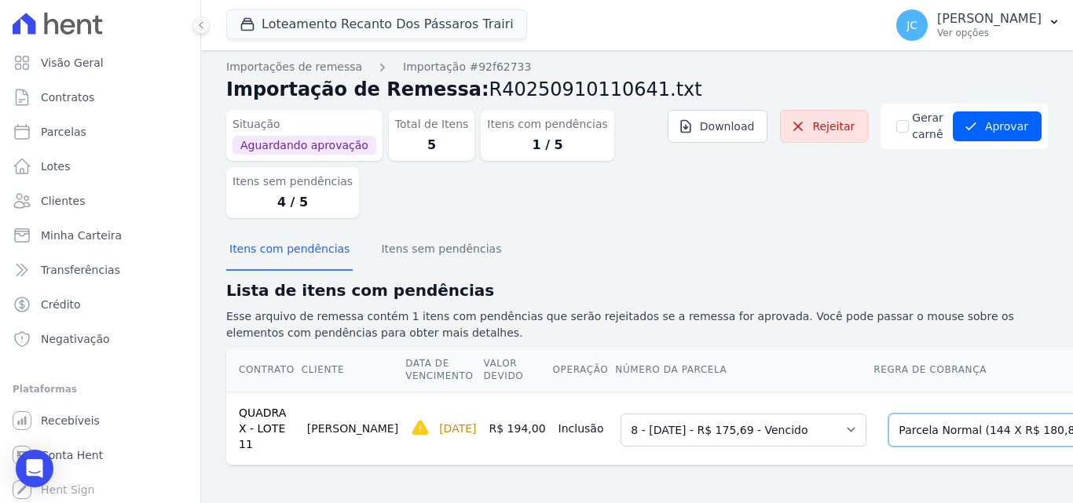
click at [990, 419] on select "Selecione uma Nova Parcela Avulsa Parcela Avulsa Existente Parcela Normal (144 …" at bounding box center [1003, 430] width 230 height 33
click at [888, 414] on select "Selecione uma Nova Parcela Avulsa Parcela Avulsa Existente Parcela Normal (144 …" at bounding box center [1003, 430] width 230 height 33
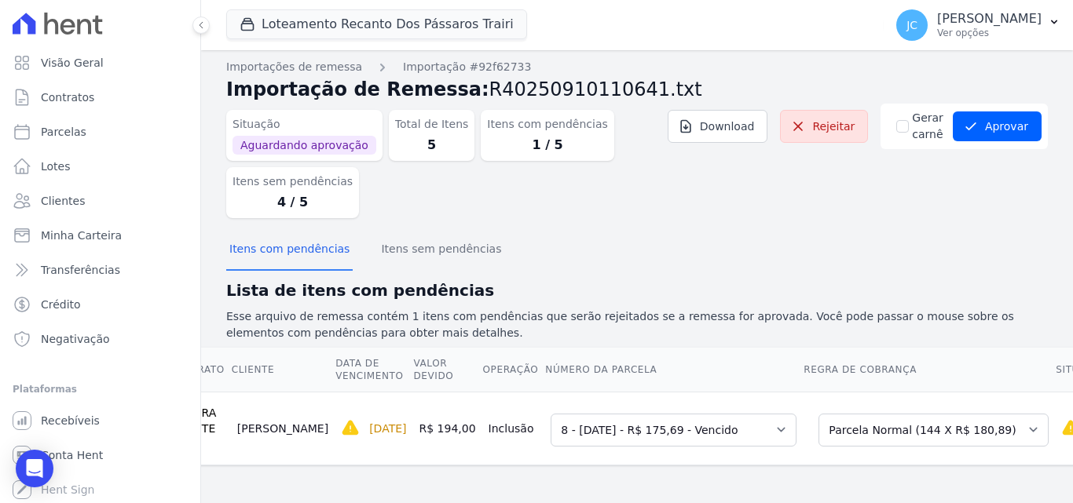
scroll to position [0, 0]
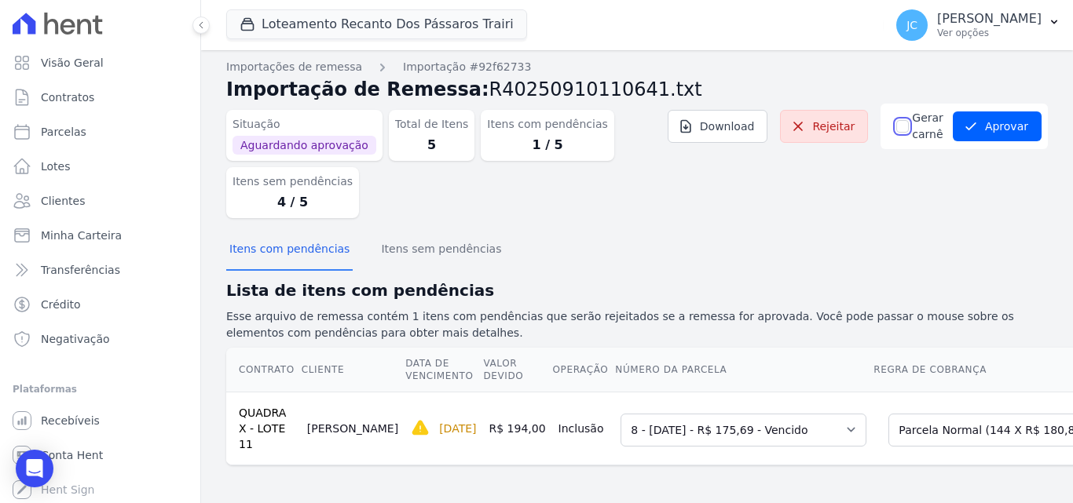
click at [898, 120] on input "Gerar carnê" at bounding box center [902, 126] width 13 height 13
checkbox input "true"
click at [998, 112] on button "Aprovar" at bounding box center [997, 127] width 89 height 30
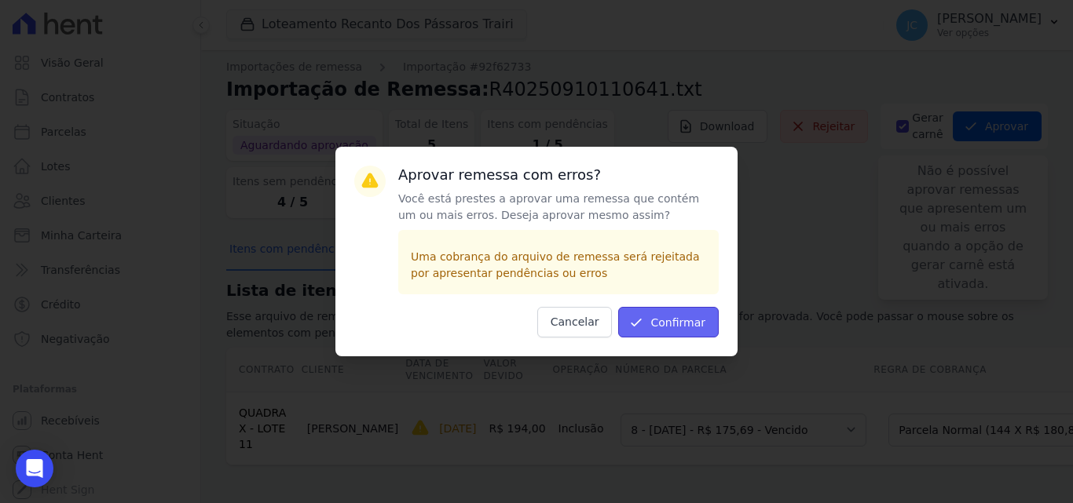
click at [683, 313] on button "Confirmar" at bounding box center [668, 322] width 101 height 31
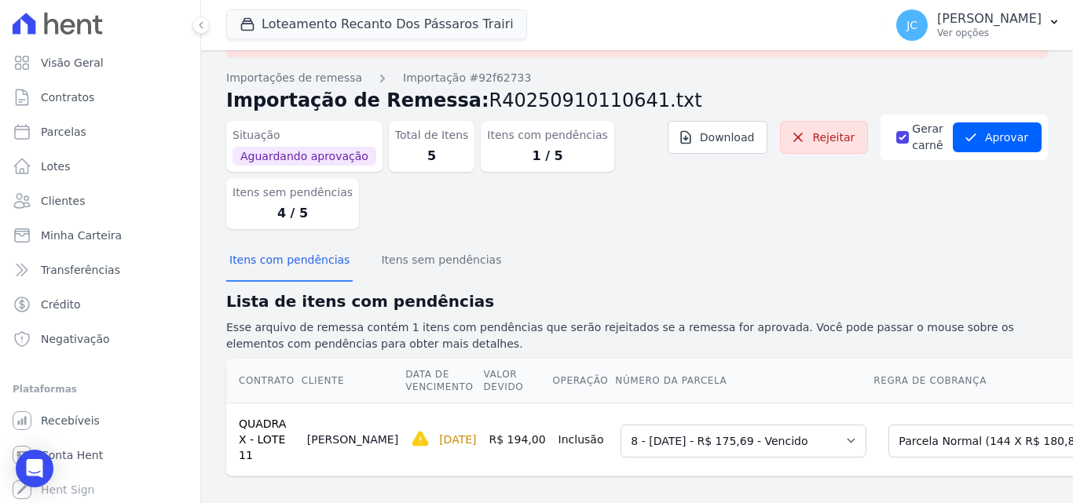
scroll to position [70, 0]
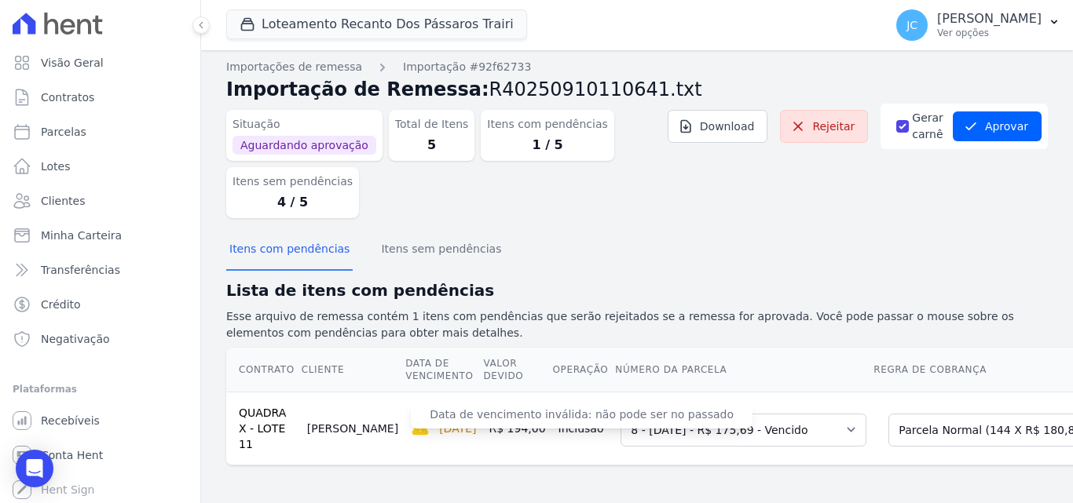
click at [411, 420] on div "[DATE]" at bounding box center [443, 428] width 65 height 19
click at [411, 415] on span "Data de vencimento inválida: não pode ser no passado" at bounding box center [582, 415] width 342 height 28
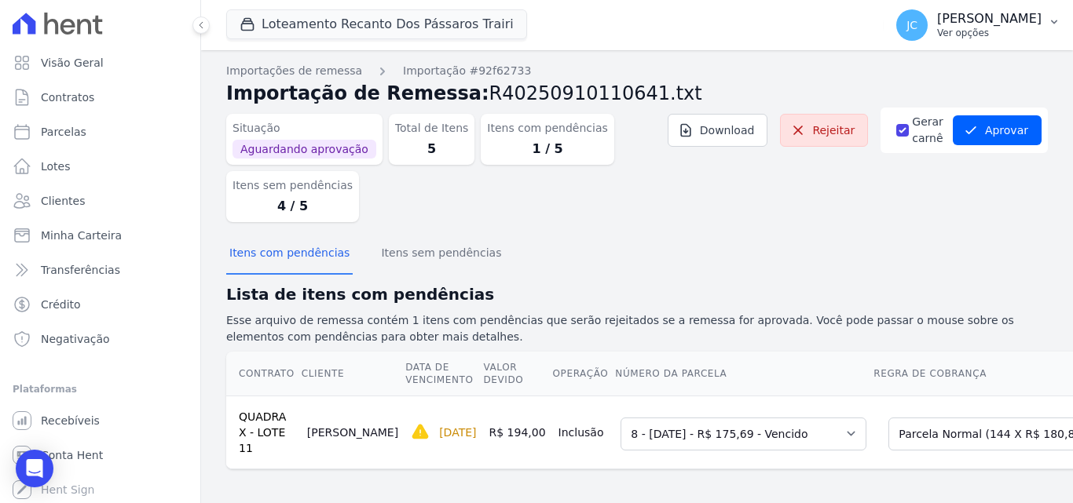
click at [985, 29] on p "Ver opções" at bounding box center [989, 33] width 104 height 13
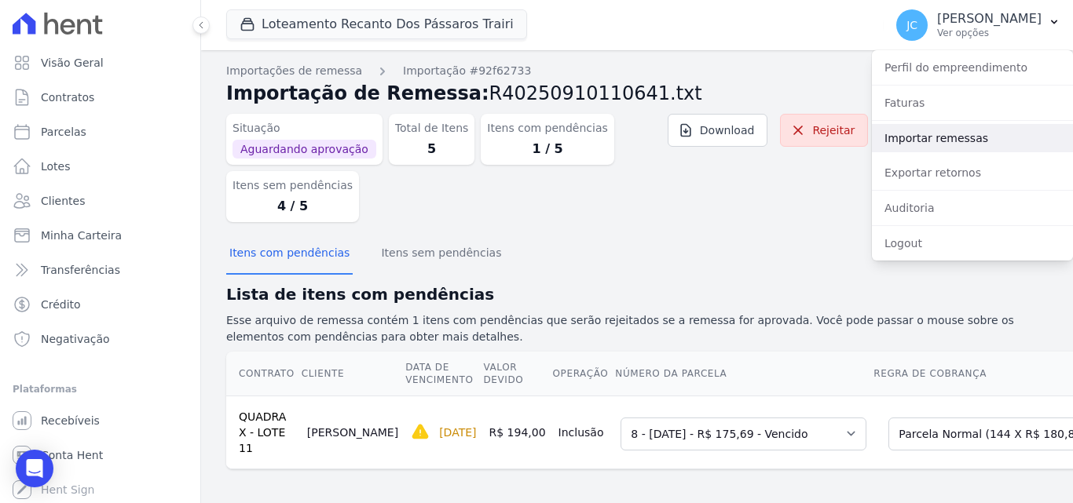
click at [957, 137] on link "Importar remessas" at bounding box center [972, 138] width 201 height 28
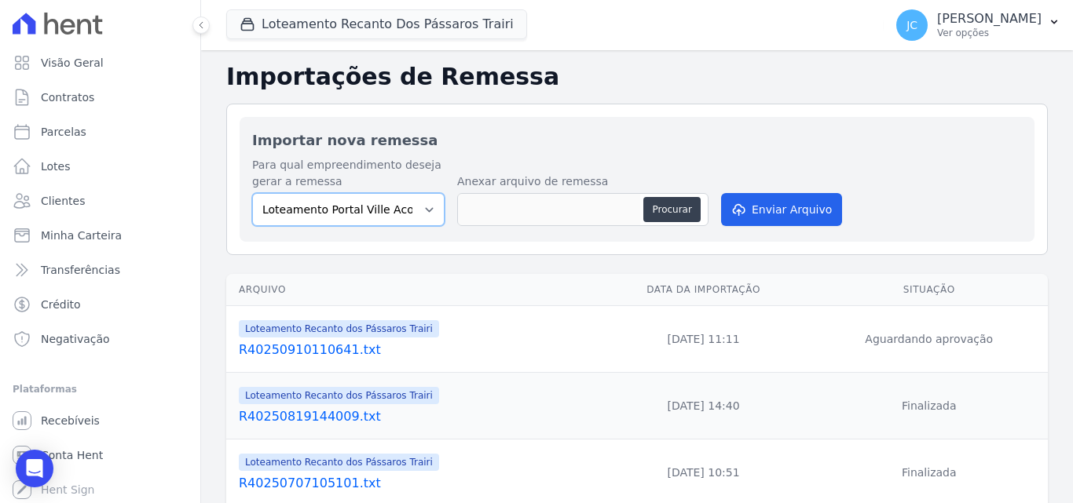
drag, startPoint x: 406, startPoint y: 209, endPoint x: 405, endPoint y: 218, distance: 8.7
click at [406, 209] on select "Loteamento Portal Ville Acopiara Loteamento Recanto dos Pássaros Quixeramobim L…" at bounding box center [348, 209] width 192 height 33
select select "e72fb79d-ba52-4243-a851-d1d14331d6e8"
click at [252, 193] on select "Loteamento Portal Ville Acopiara Loteamento Recanto dos Pássaros Quixeramobim L…" at bounding box center [348, 209] width 192 height 33
click at [674, 214] on button "Procurar" at bounding box center [671, 209] width 57 height 25
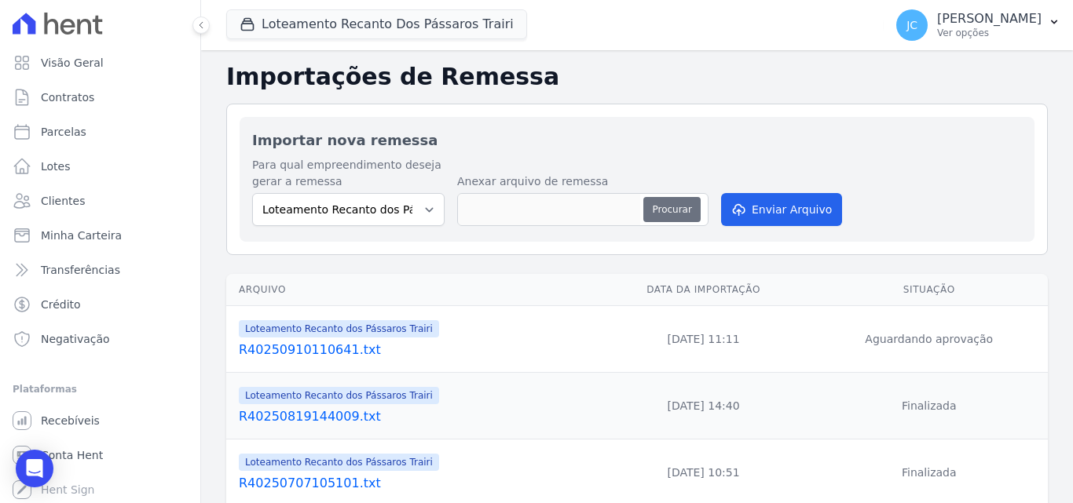
type input "R40250910111200.txt"
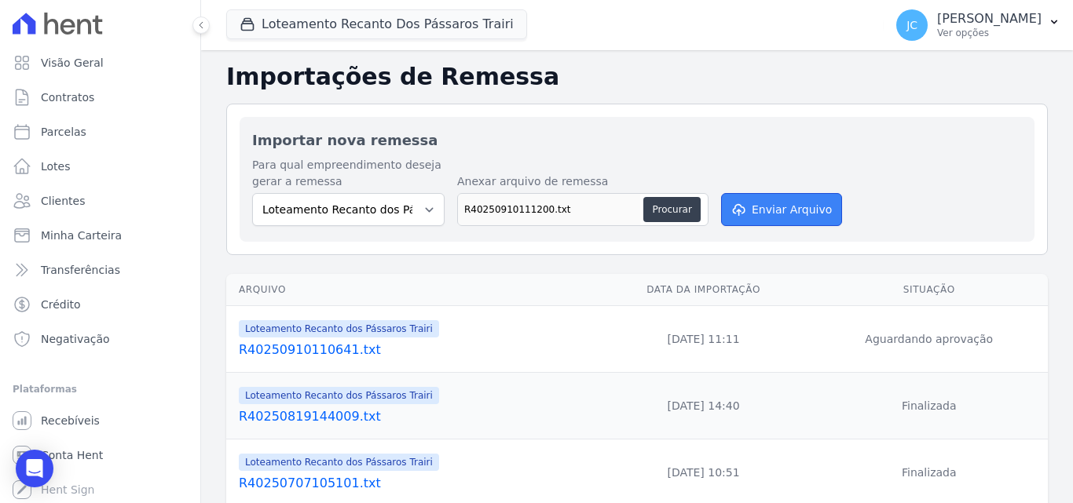
click at [784, 207] on button "Enviar Arquivo" at bounding box center [781, 209] width 121 height 33
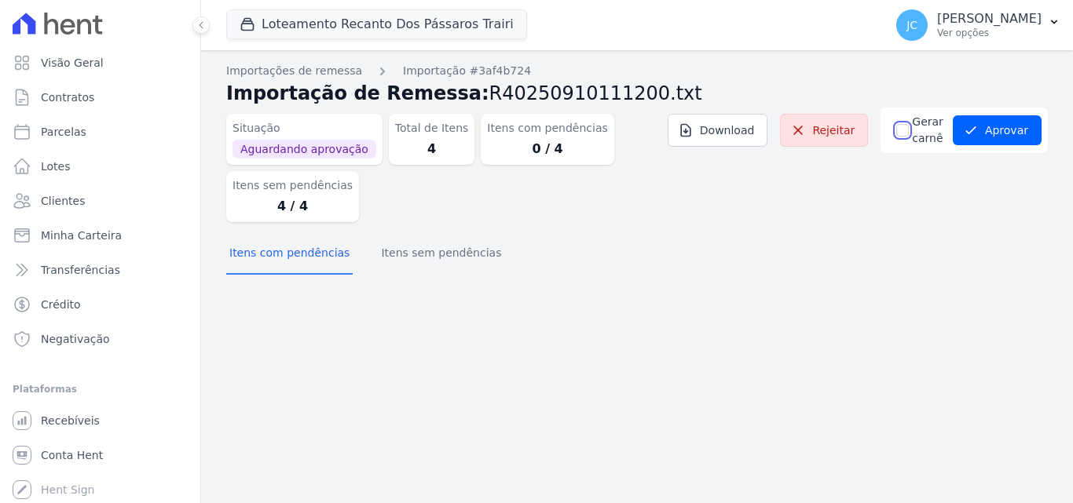
click at [909, 129] on input "Gerar carnê" at bounding box center [902, 130] width 13 height 13
checkbox input "true"
click at [979, 125] on icon "submit" at bounding box center [971, 131] width 16 height 16
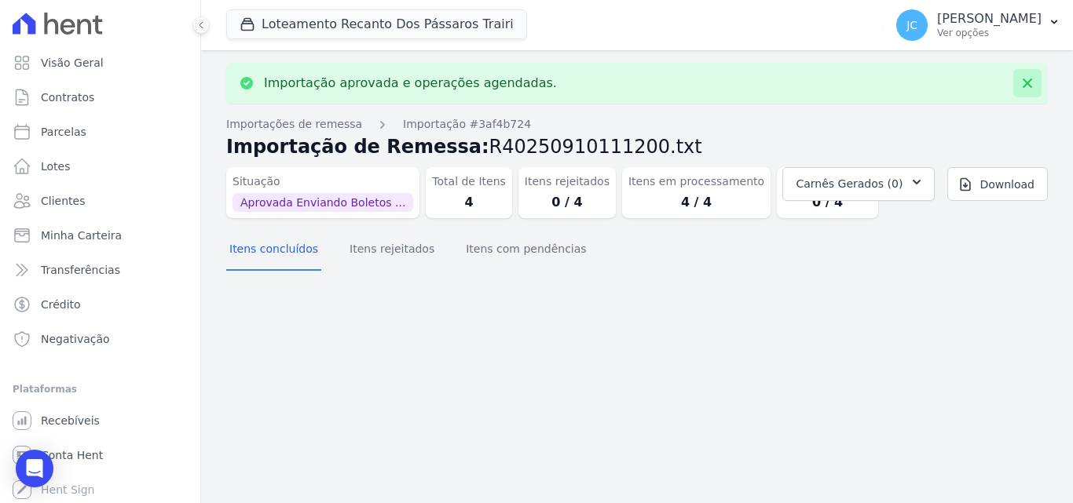
click at [1035, 86] on button at bounding box center [1027, 83] width 28 height 28
